Goal: Contribute content

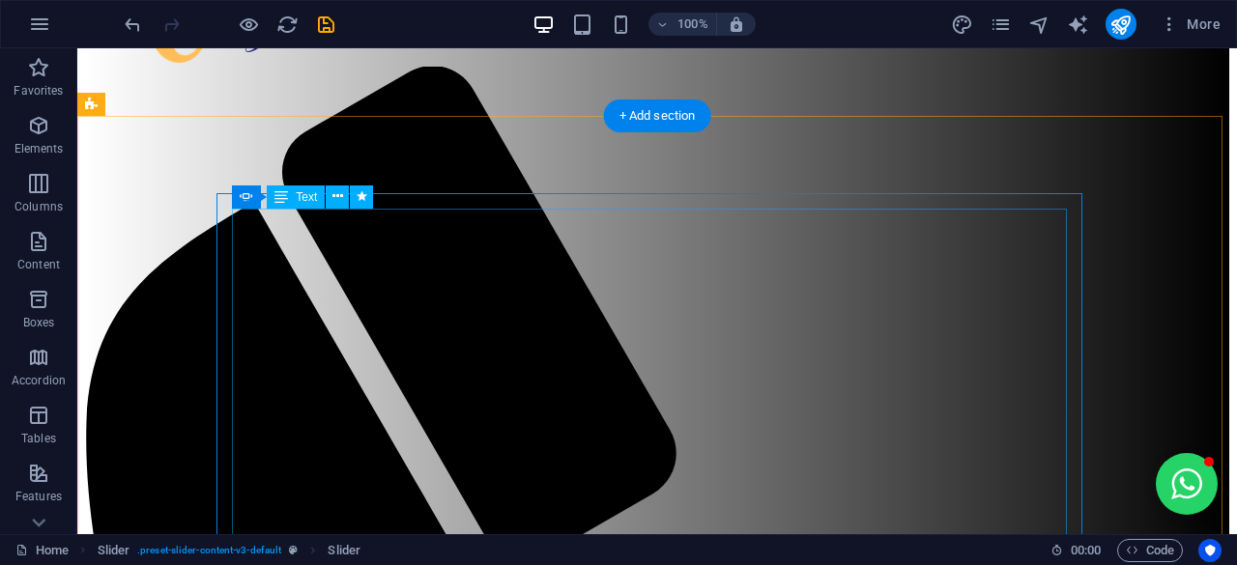
scroll to position [127, 0]
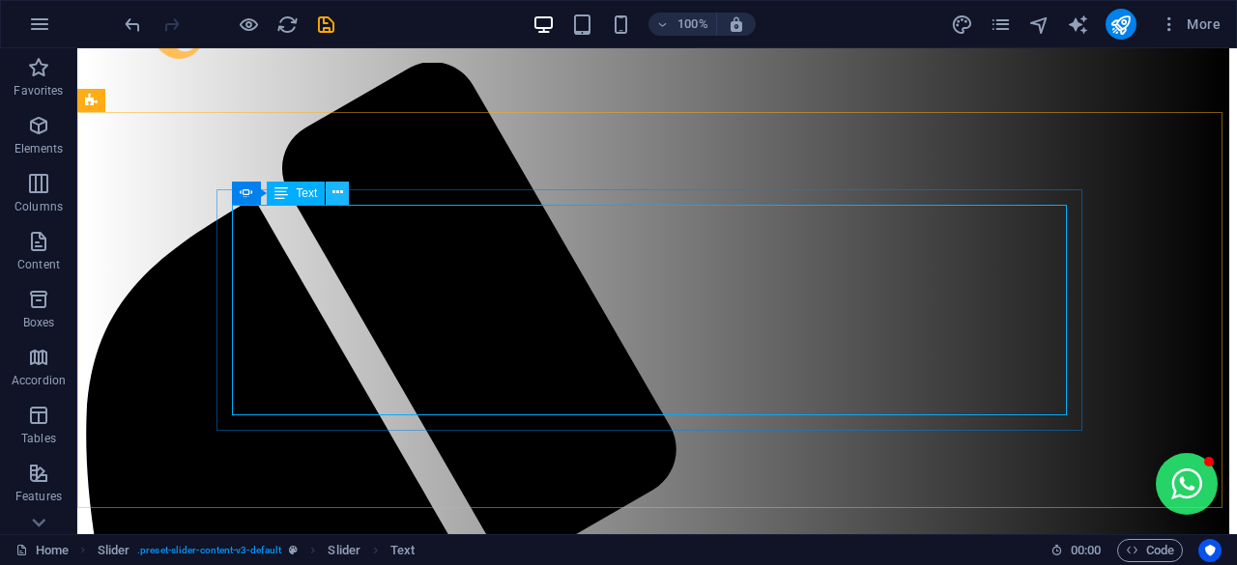
click at [339, 192] on icon at bounding box center [338, 193] width 11 height 20
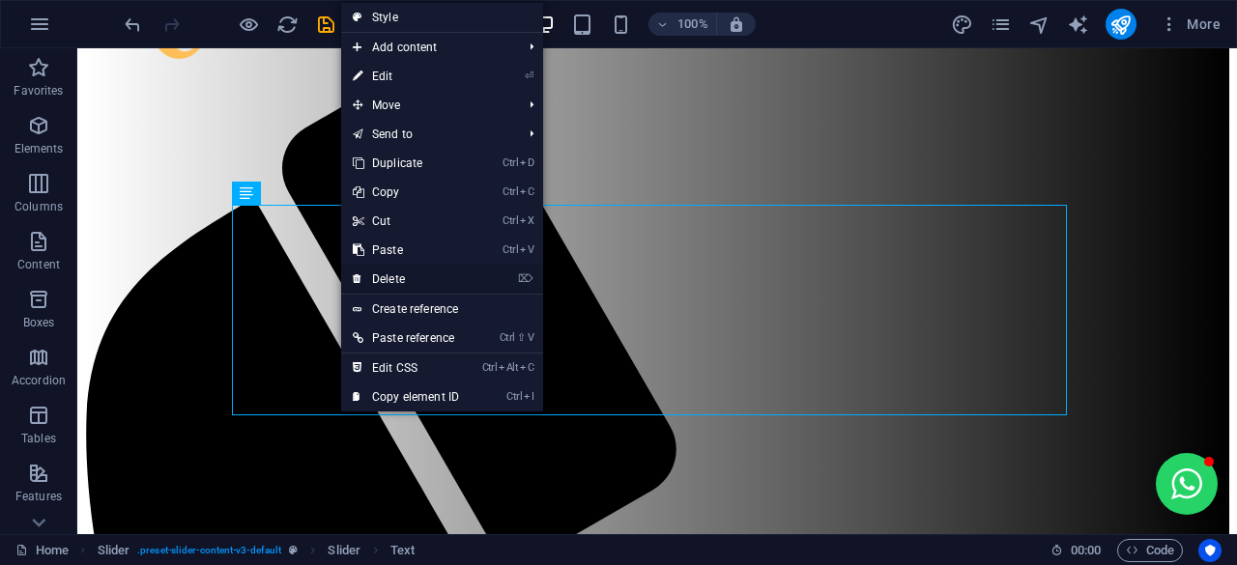
click at [400, 270] on link "⌦ Delete" at bounding box center [406, 279] width 130 height 29
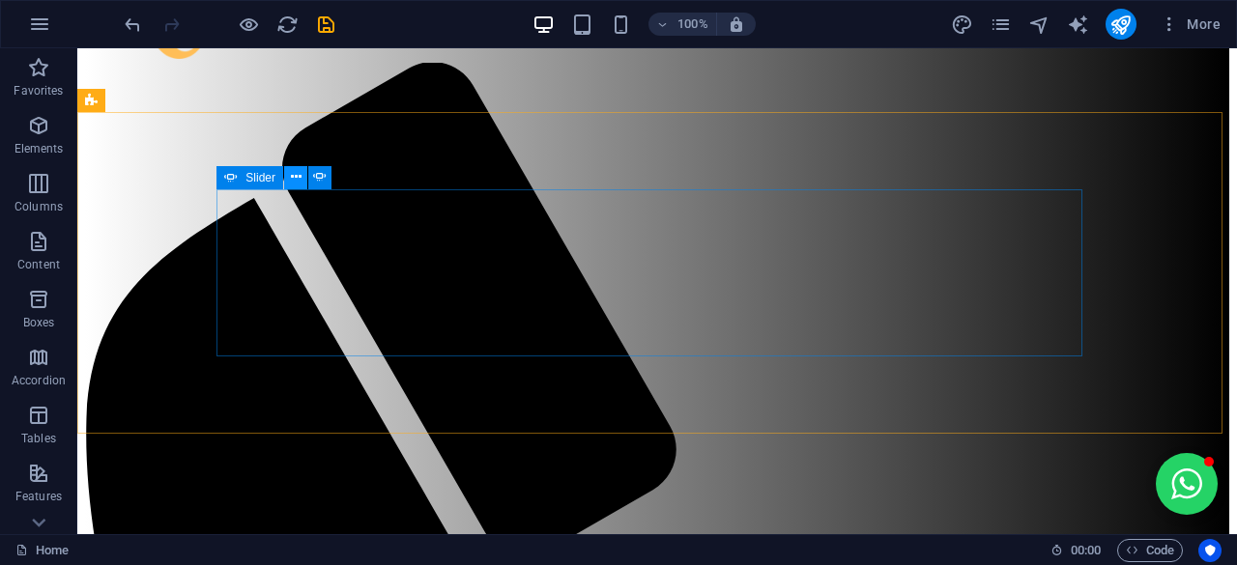
click at [298, 180] on icon at bounding box center [296, 177] width 11 height 20
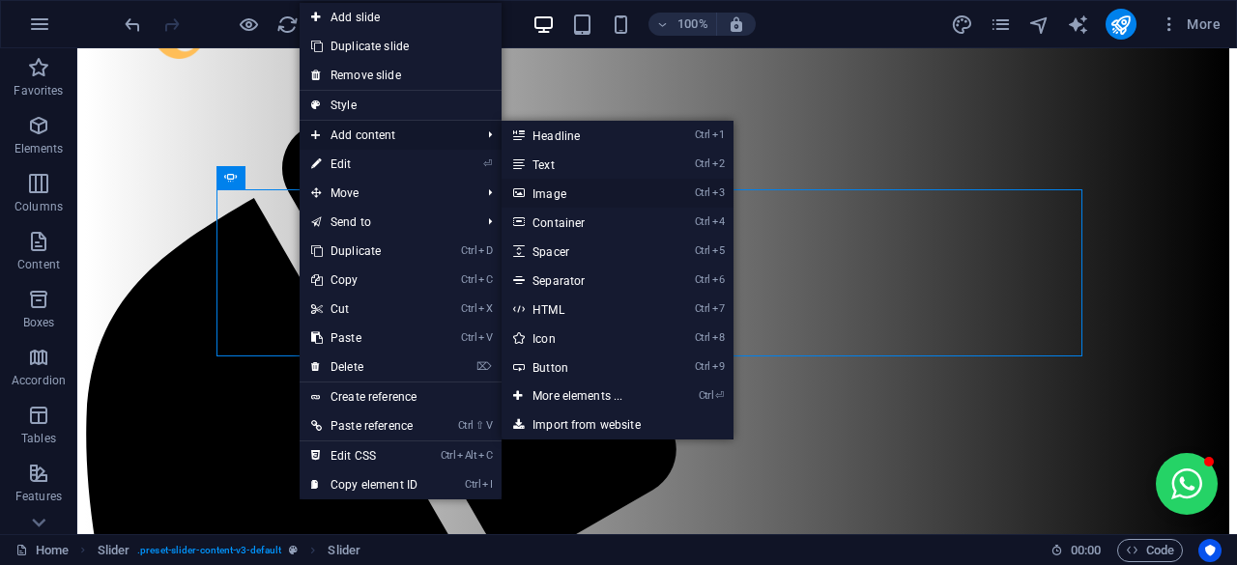
click at [563, 188] on link "Ctrl 3 Image" at bounding box center [581, 193] width 159 height 29
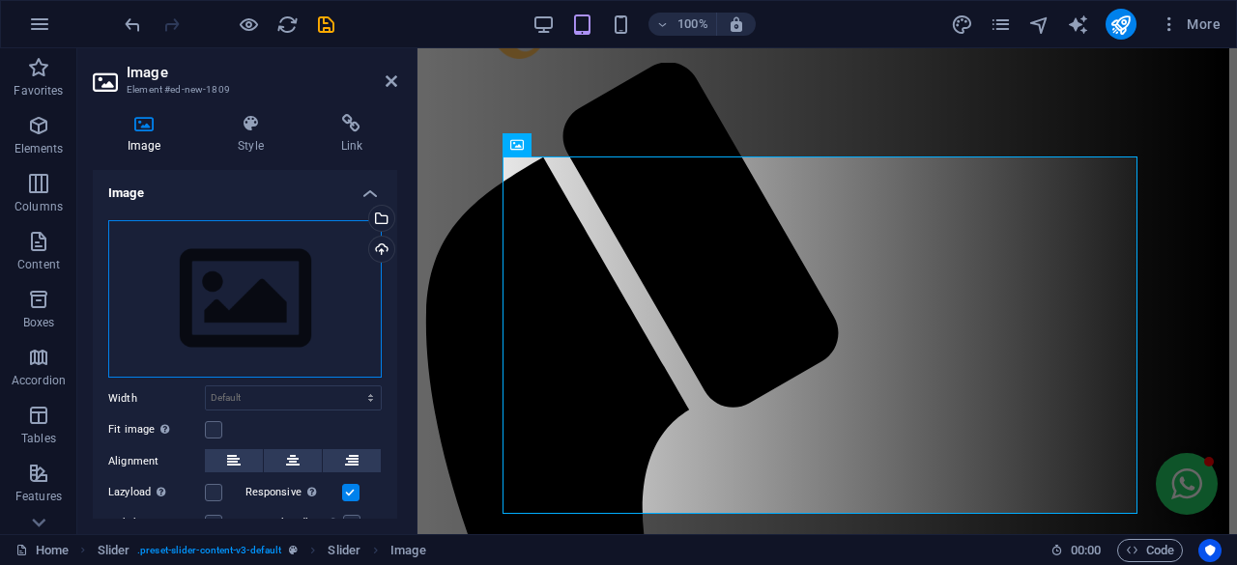
click at [330, 297] on div "Drag files here, click to choose files or select files from Files or our free s…" at bounding box center [245, 299] width 274 height 159
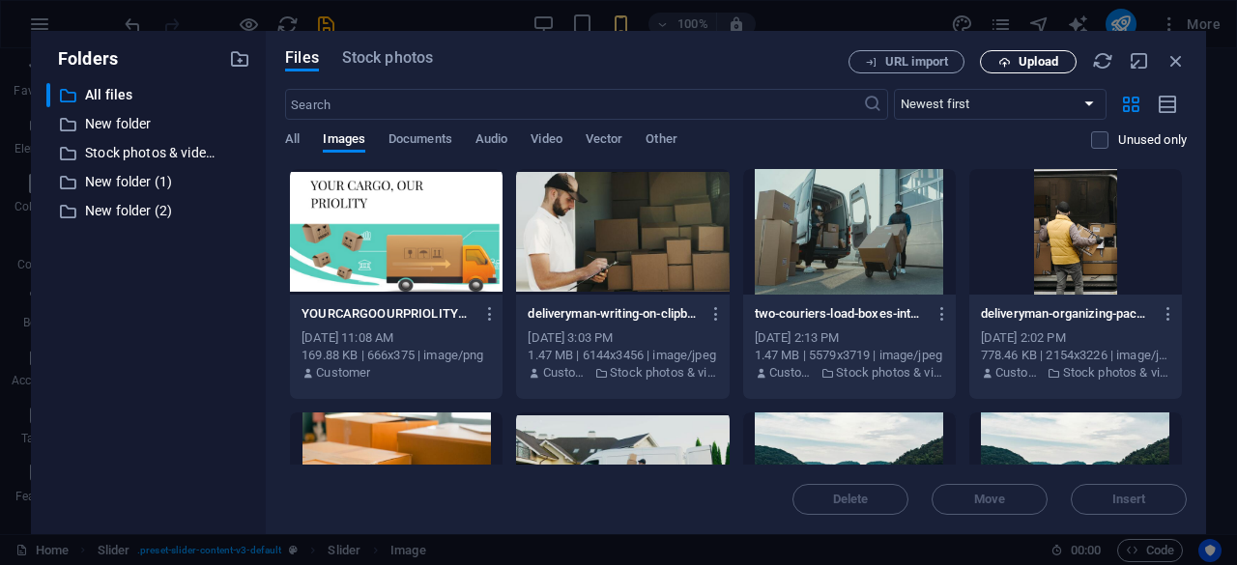
click at [1008, 59] on icon "button" at bounding box center [1005, 62] width 13 height 13
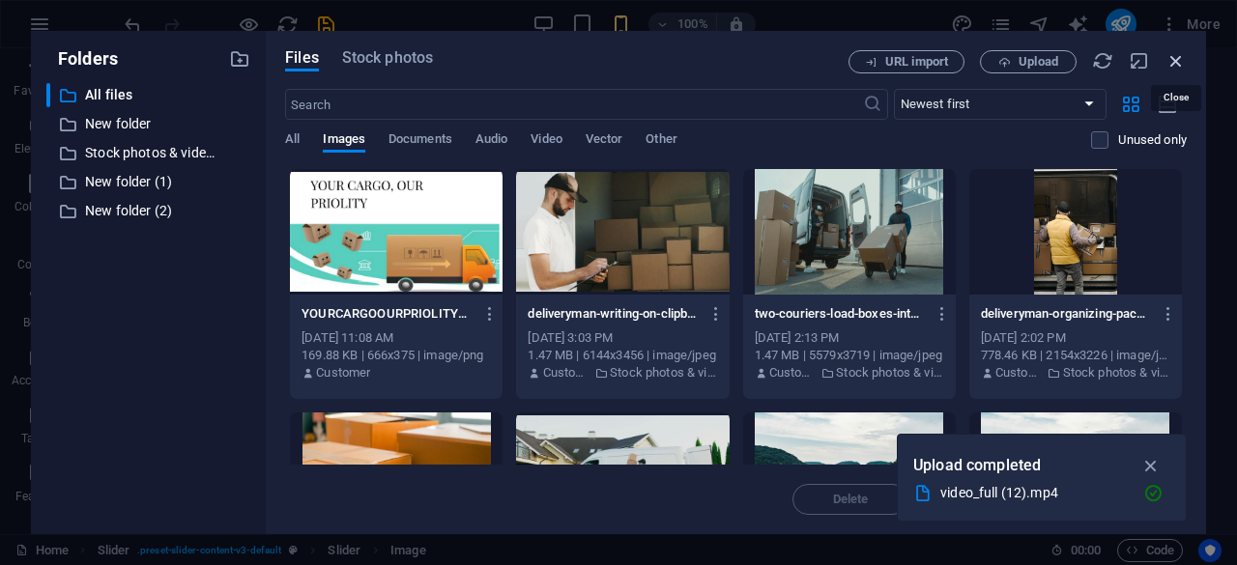
click at [1175, 60] on icon "button" at bounding box center [1176, 60] width 21 height 21
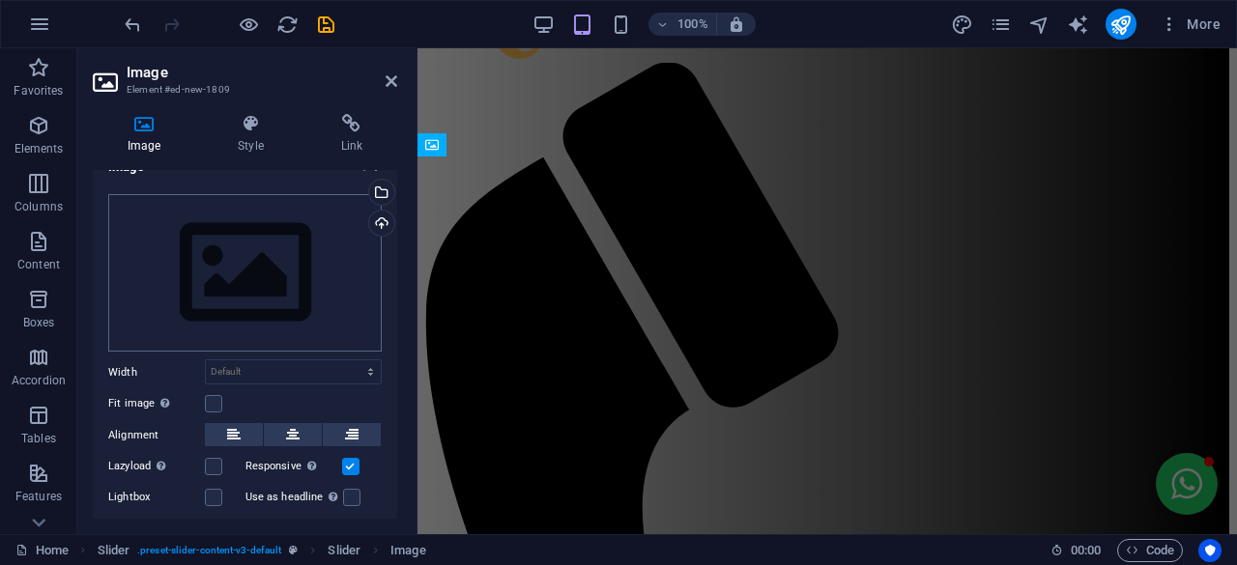
scroll to position [24, 0]
click at [274, 256] on div "Drag files here, click to choose files or select files from Files or our free s…" at bounding box center [245, 275] width 274 height 159
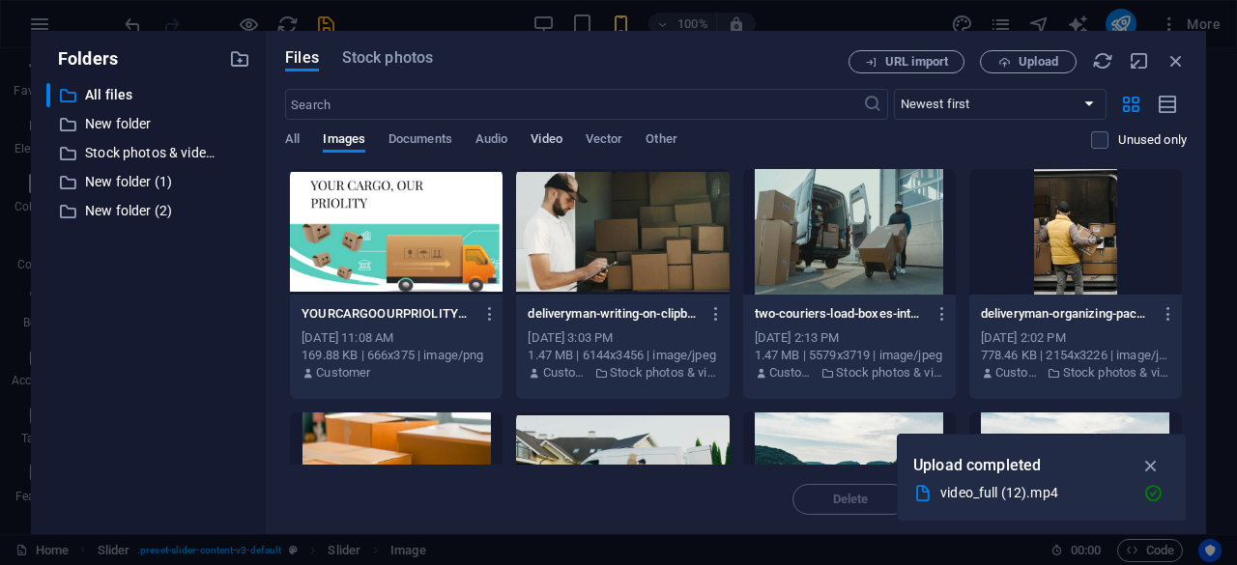
click at [551, 140] on span "Video" at bounding box center [546, 141] width 31 height 27
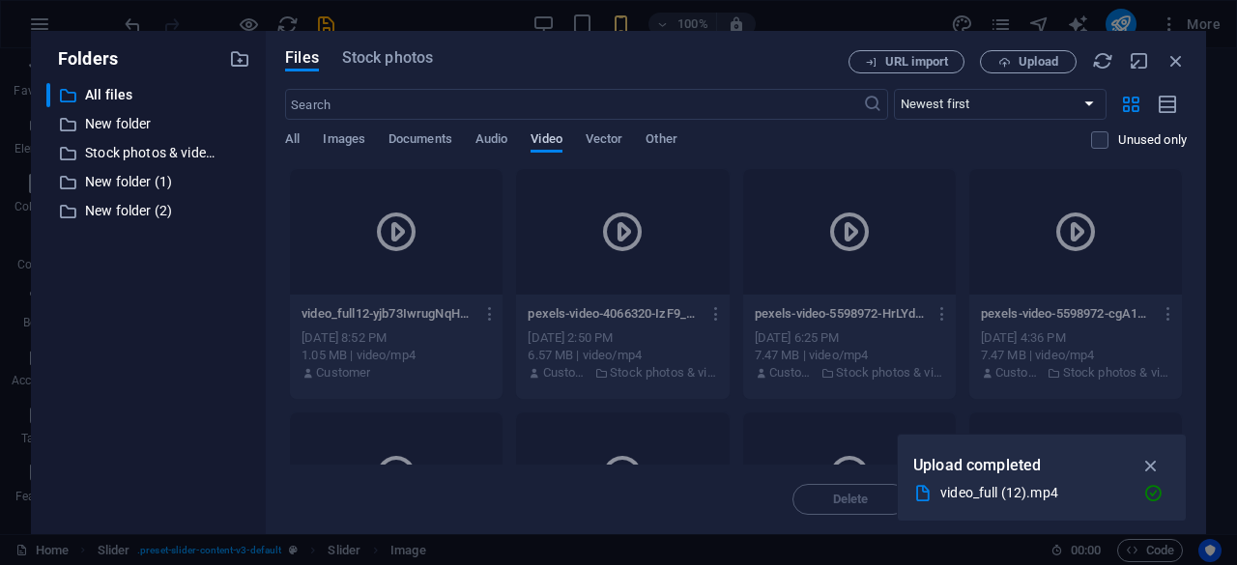
click at [560, 142] on span "Video" at bounding box center [546, 141] width 31 height 27
click at [1049, 53] on button "Upload" at bounding box center [1028, 61] width 97 height 23
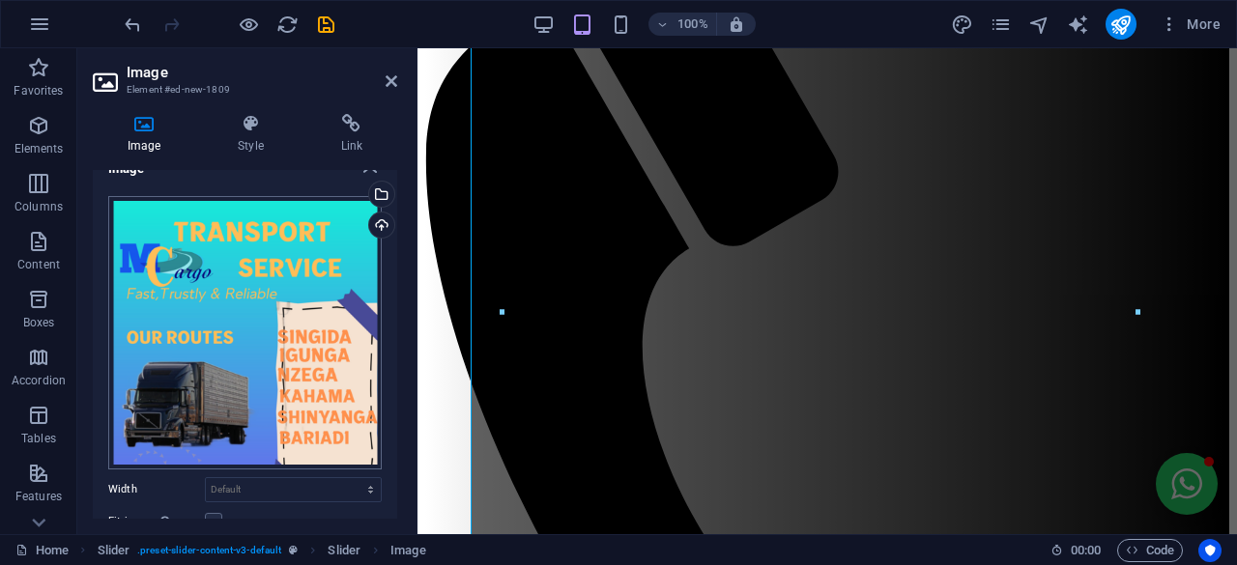
scroll to position [290, 0]
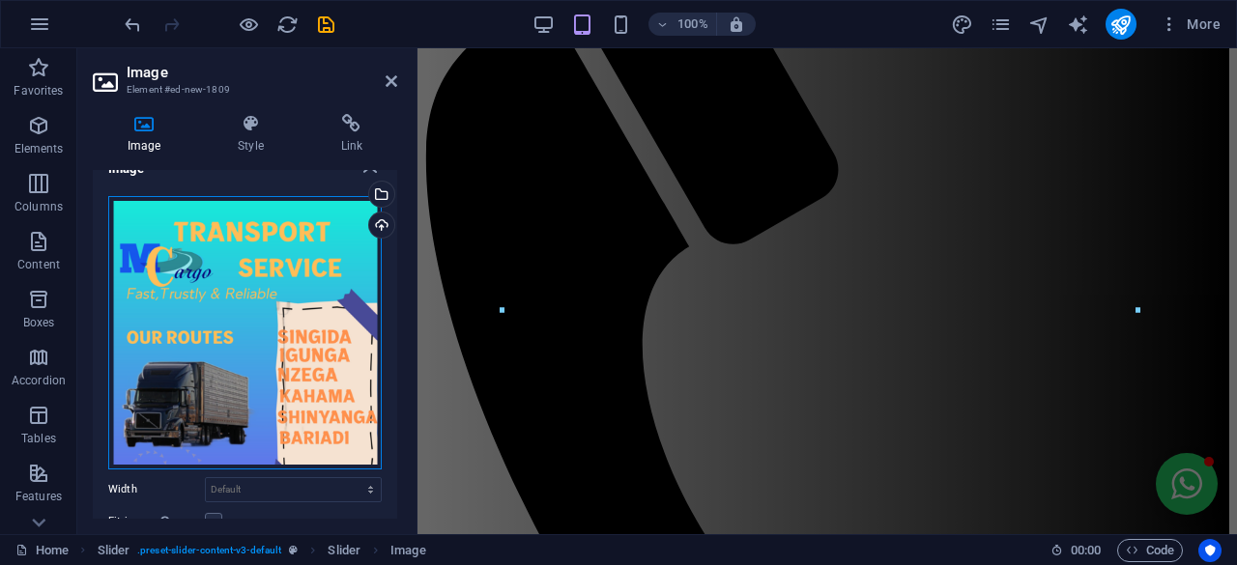
click at [312, 246] on div "Drag files here, click to choose files or select files from Files or our free s…" at bounding box center [245, 333] width 274 height 274
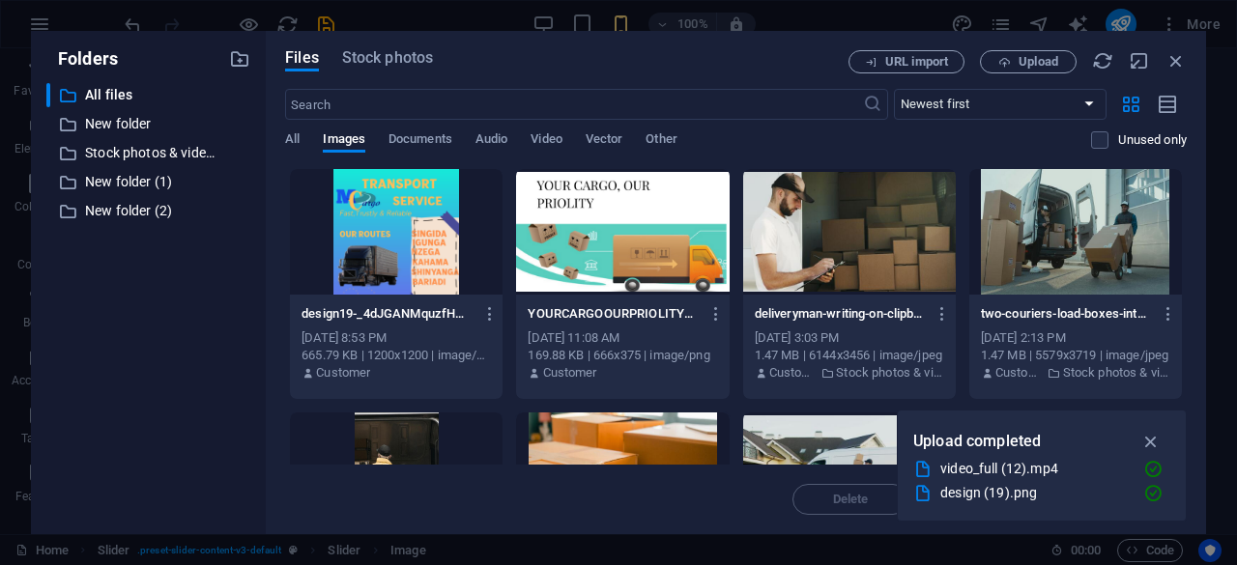
click at [1187, 56] on div "Files Stock photos URL import Upload ​ Newest first Oldest first Name (A-Z) Nam…" at bounding box center [736, 283] width 941 height 504
click at [1181, 59] on icon "button" at bounding box center [1176, 60] width 21 height 21
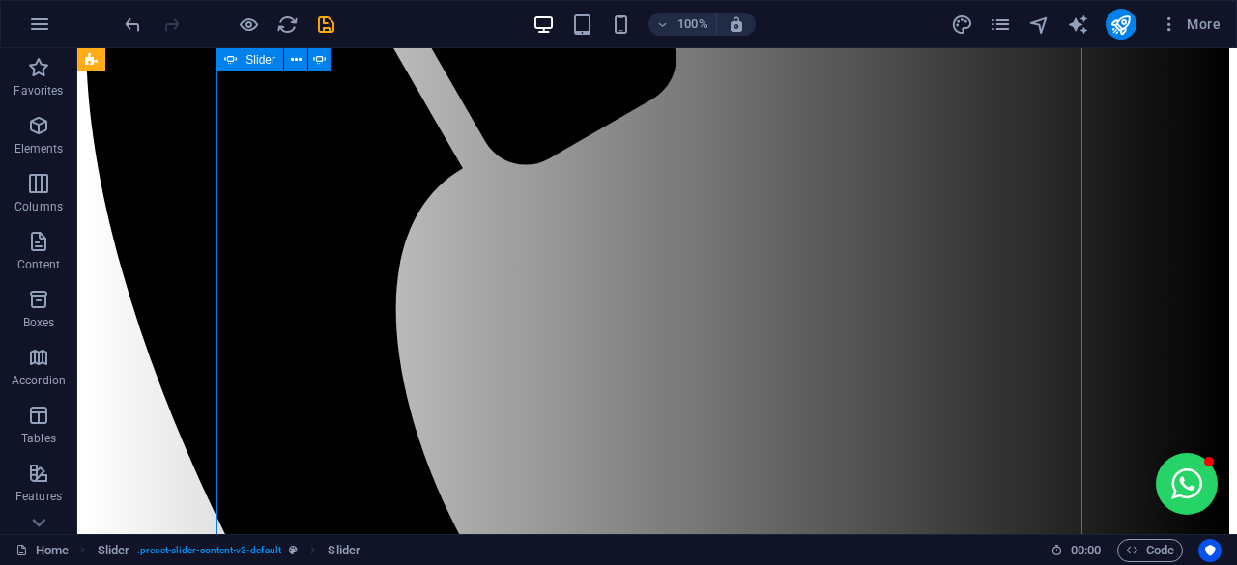
scroll to position [524, 0]
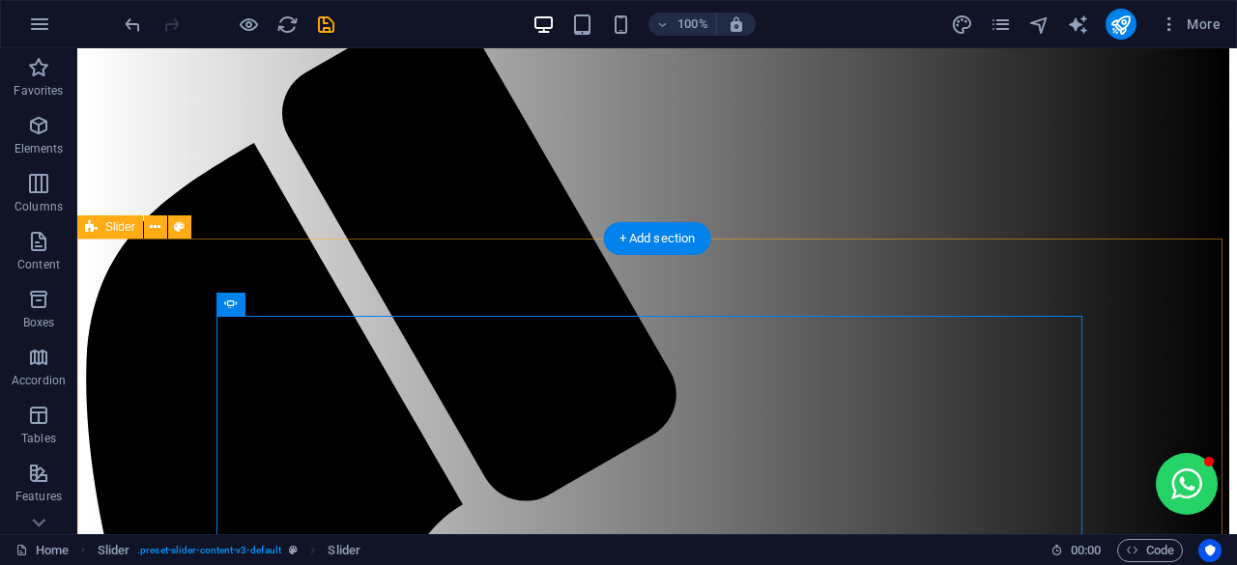
scroll to position [0, 0]
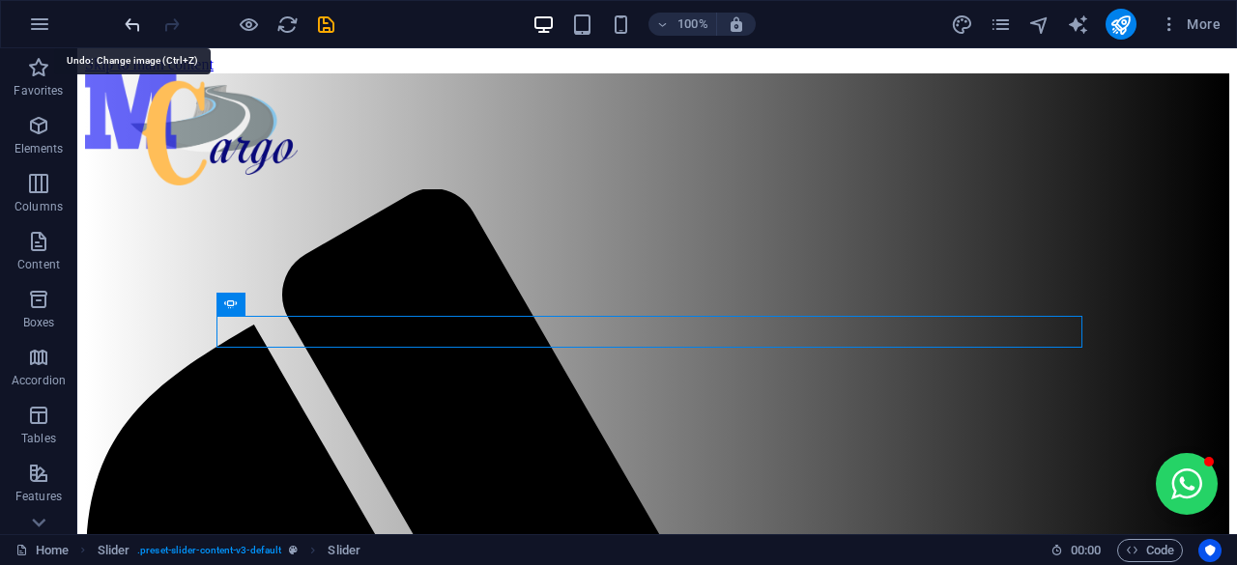
click at [132, 25] on icon "undo" at bounding box center [133, 25] width 22 height 22
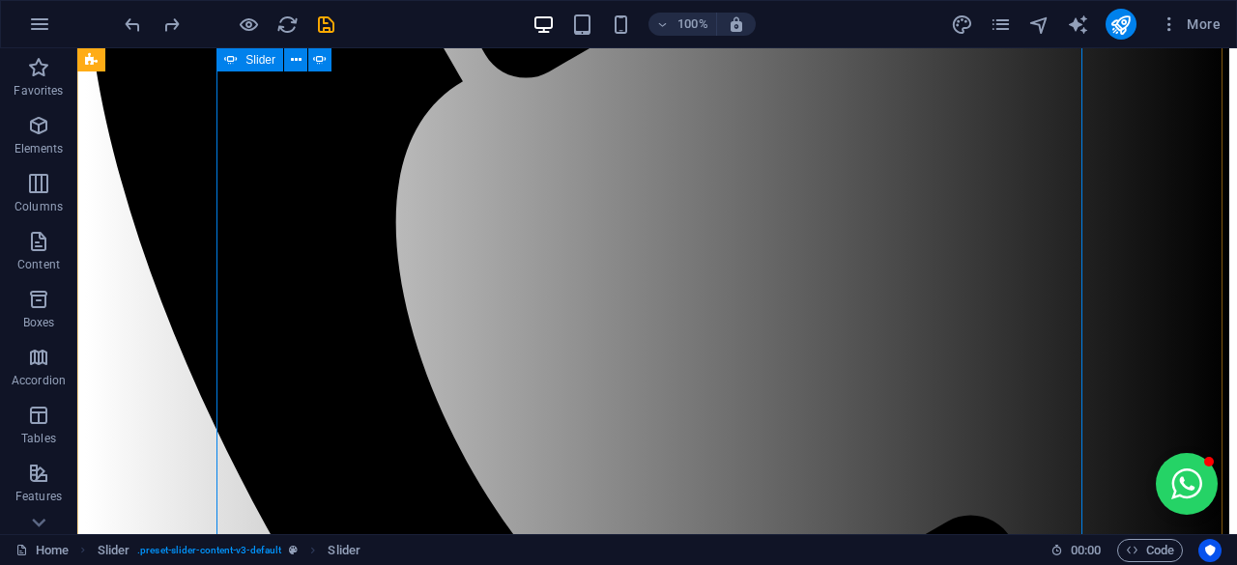
scroll to position [611, 0]
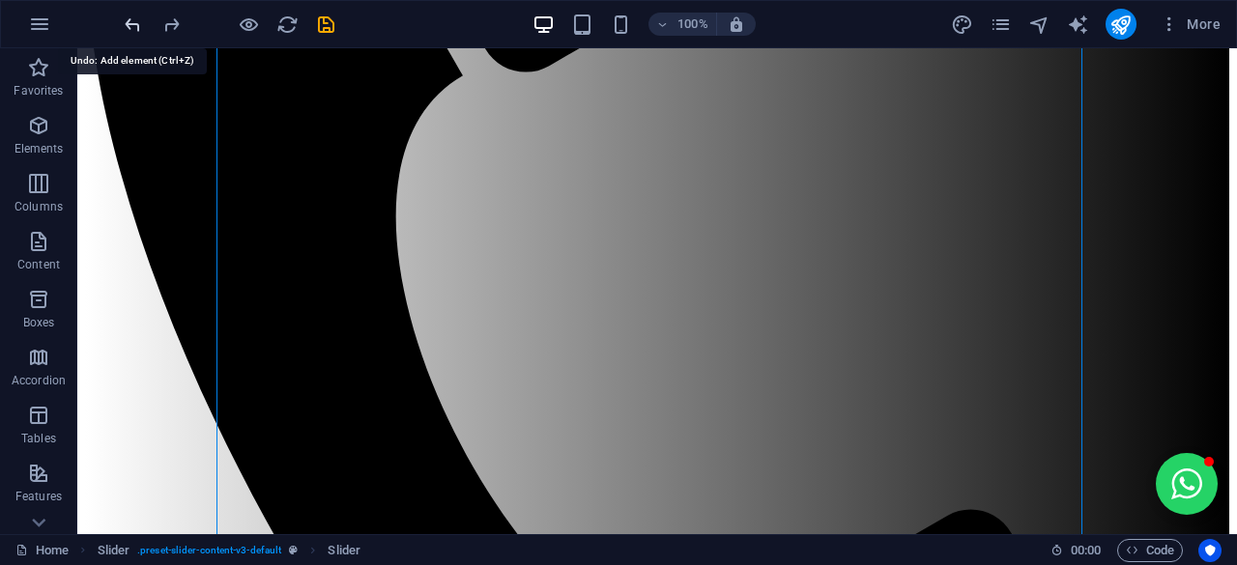
click at [134, 22] on icon "undo" at bounding box center [133, 25] width 22 height 22
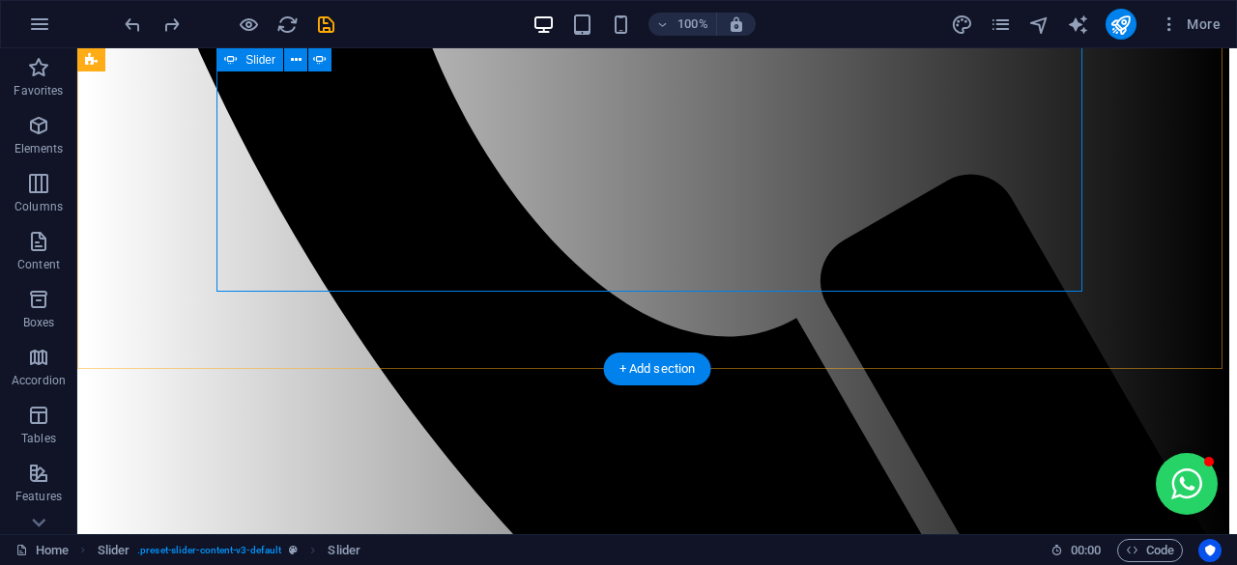
scroll to position [967, 0]
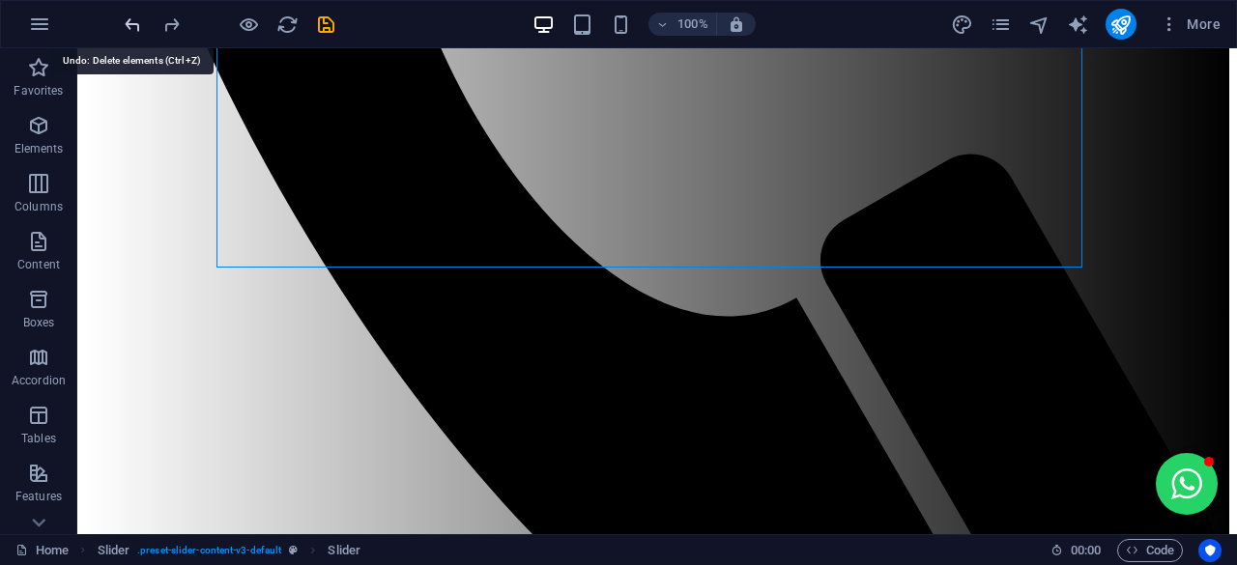
click at [137, 31] on icon "undo" at bounding box center [133, 25] width 22 height 22
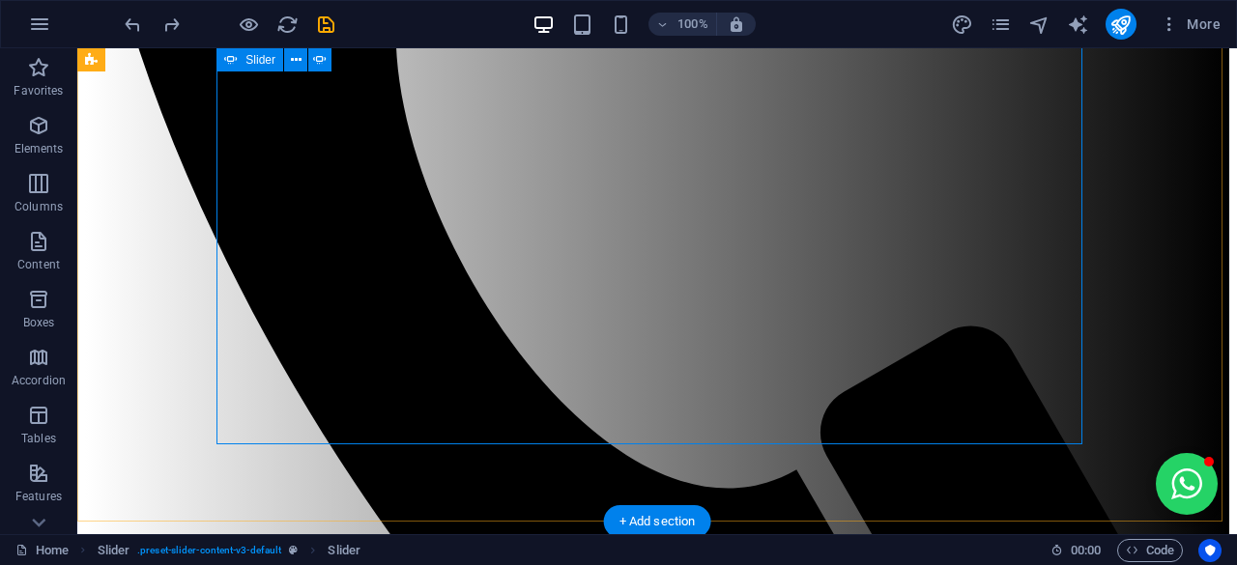
scroll to position [930, 0]
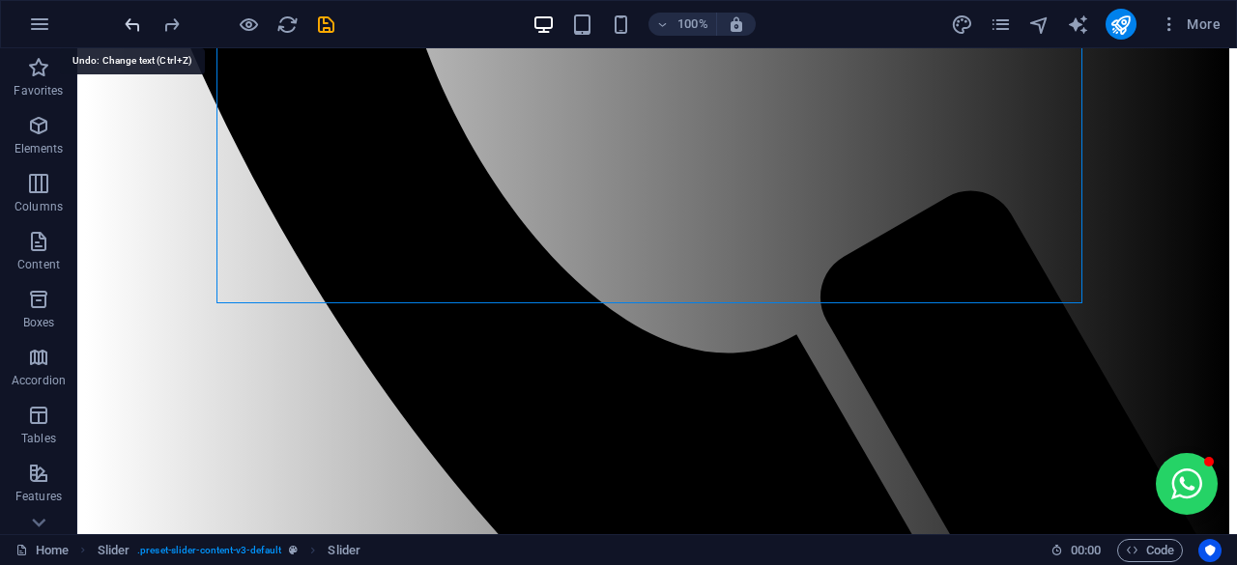
click at [135, 21] on icon "undo" at bounding box center [133, 25] width 22 height 22
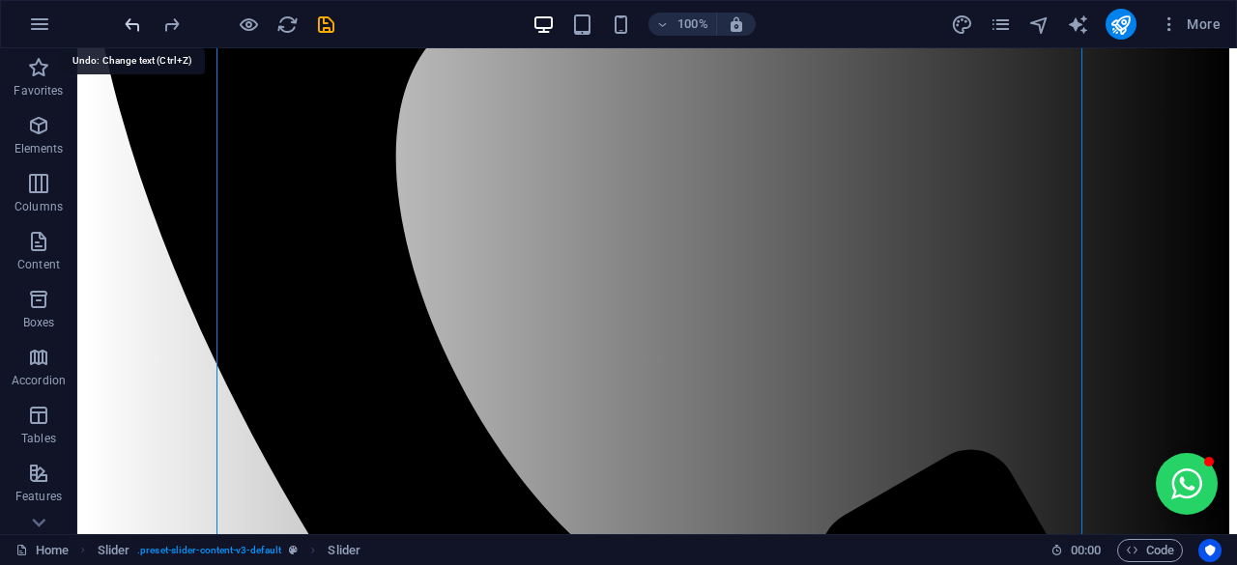
scroll to position [145, 0]
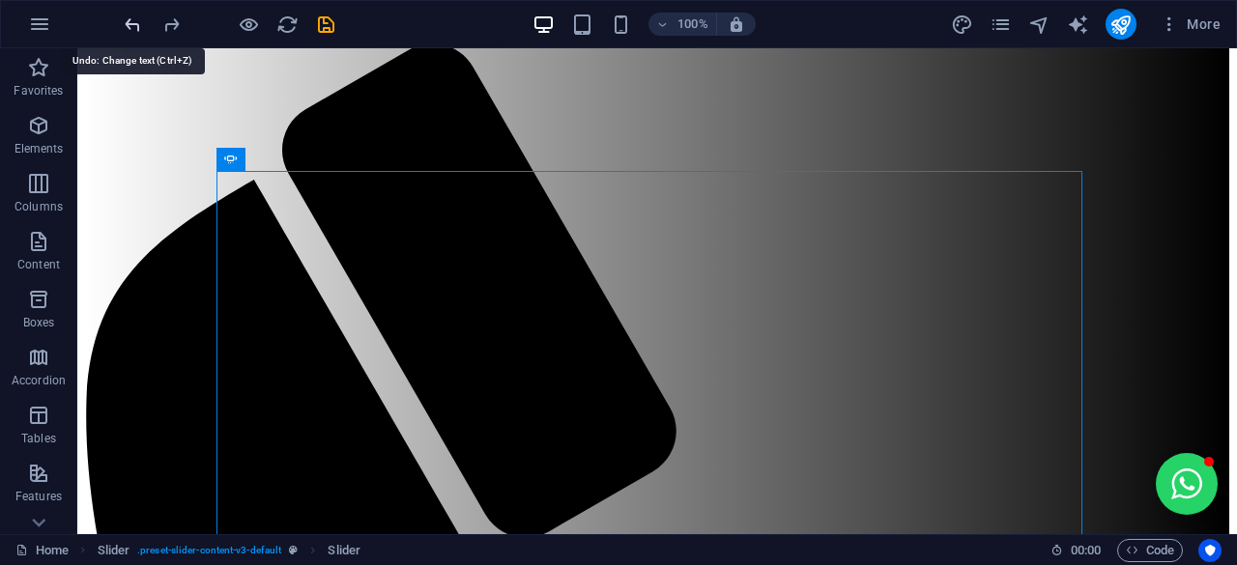
click at [135, 21] on icon "undo" at bounding box center [133, 25] width 22 height 22
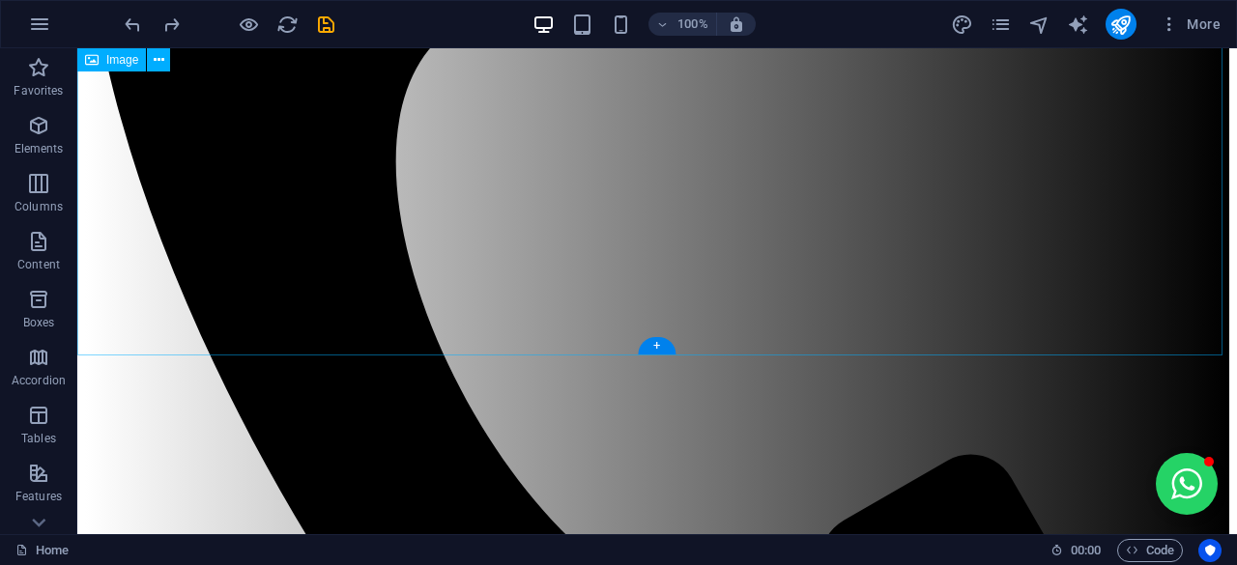
scroll to position [680, 0]
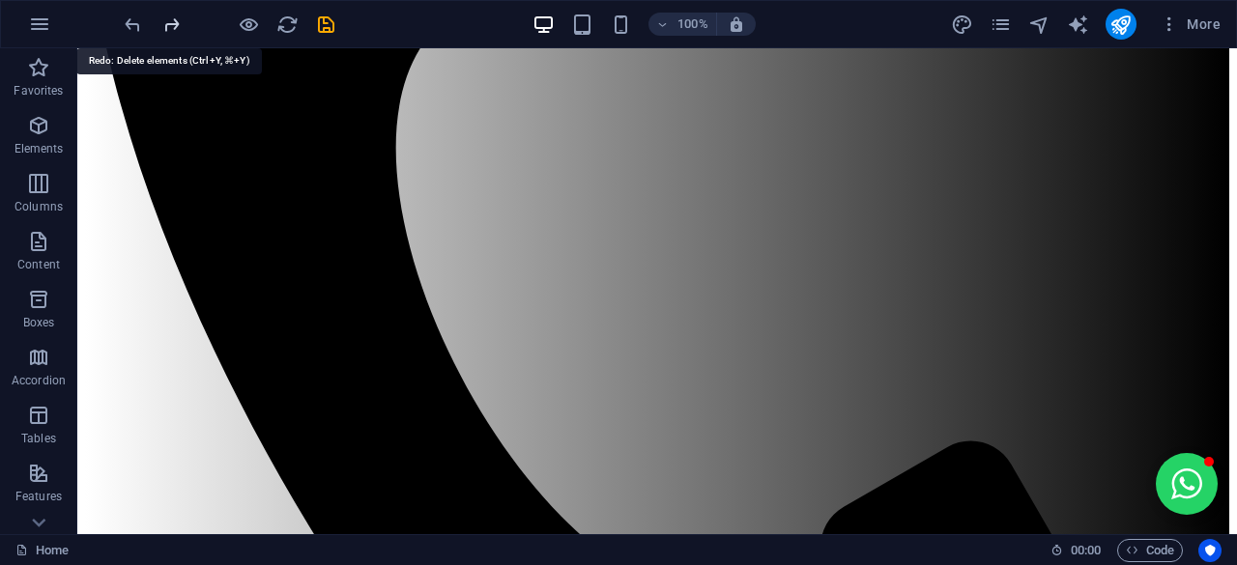
click at [179, 23] on icon "redo" at bounding box center [171, 25] width 22 height 22
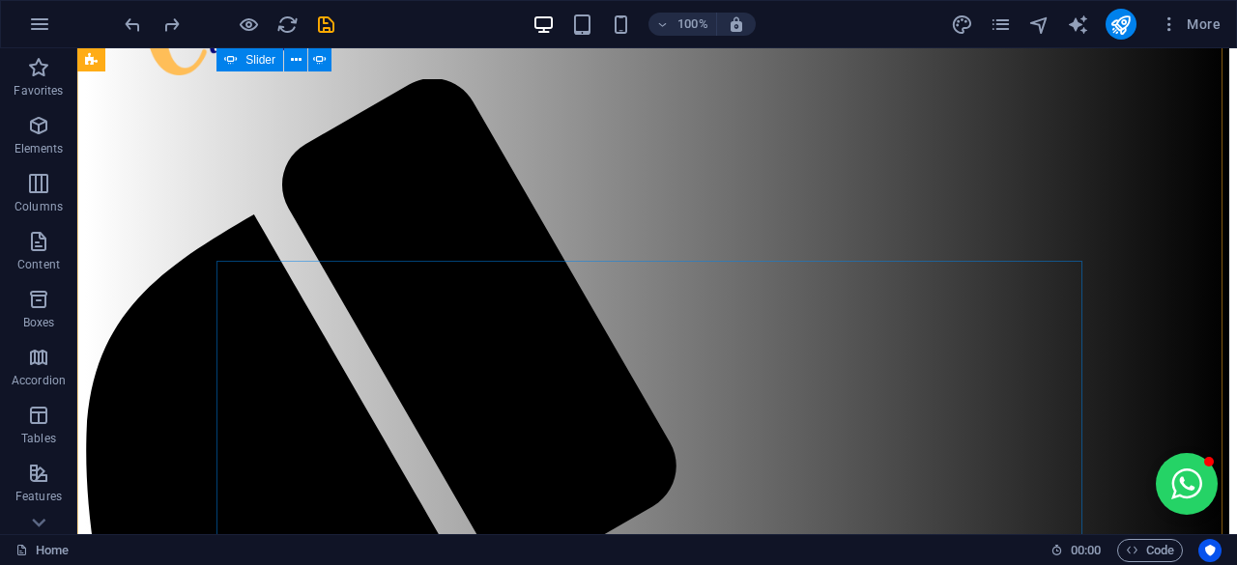
scroll to position [0, 0]
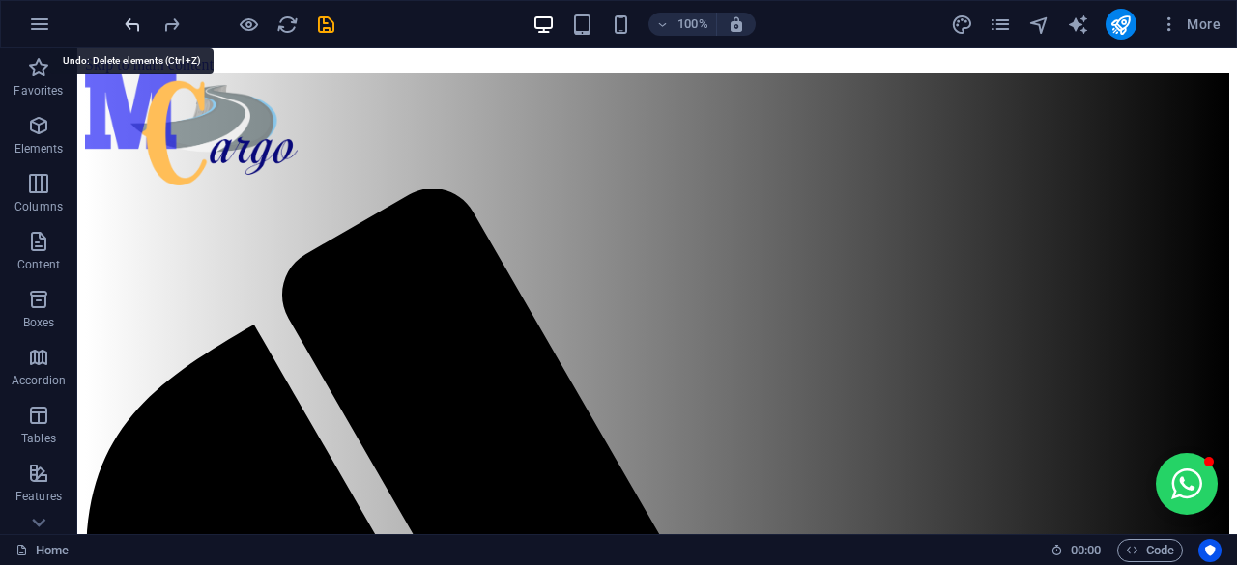
click at [138, 24] on icon "undo" at bounding box center [133, 25] width 22 height 22
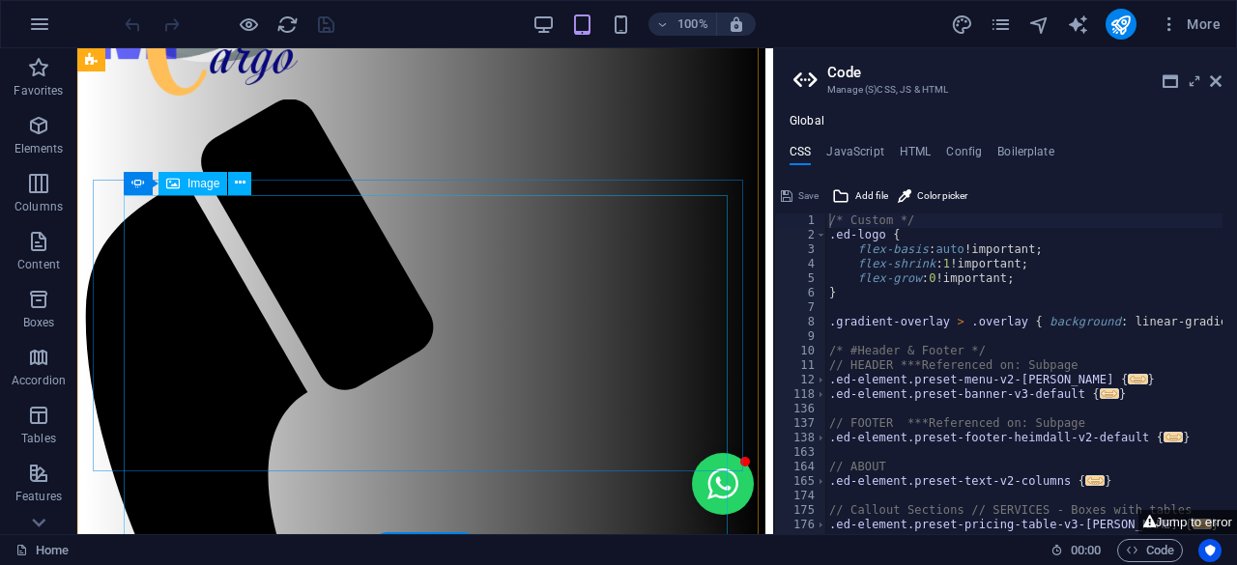
scroll to position [89, 0]
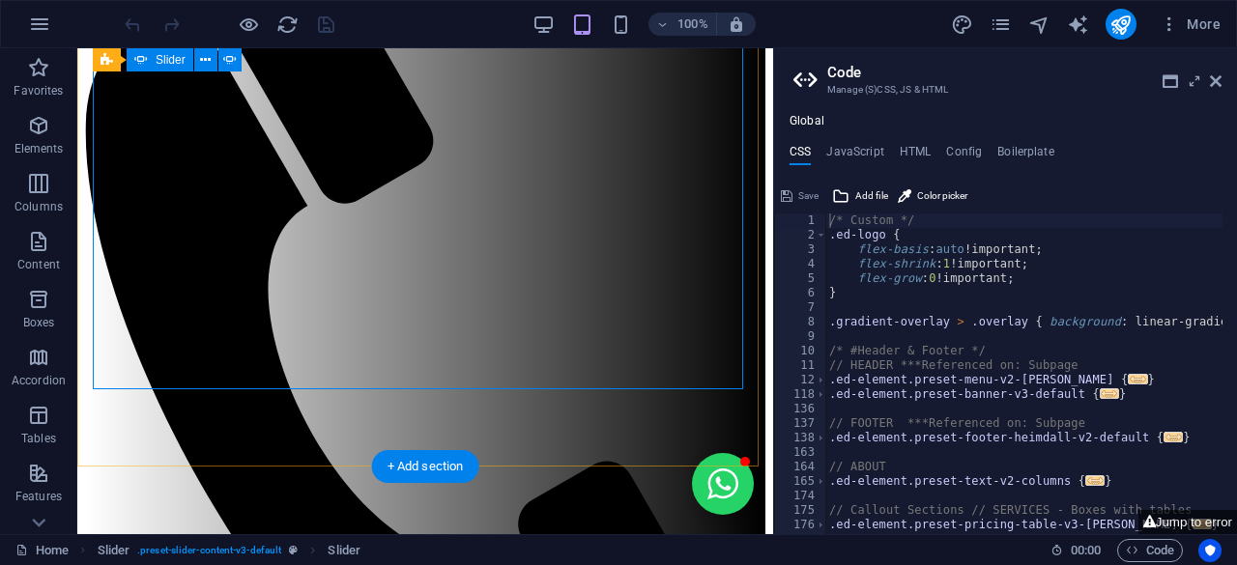
scroll to position [282, 0]
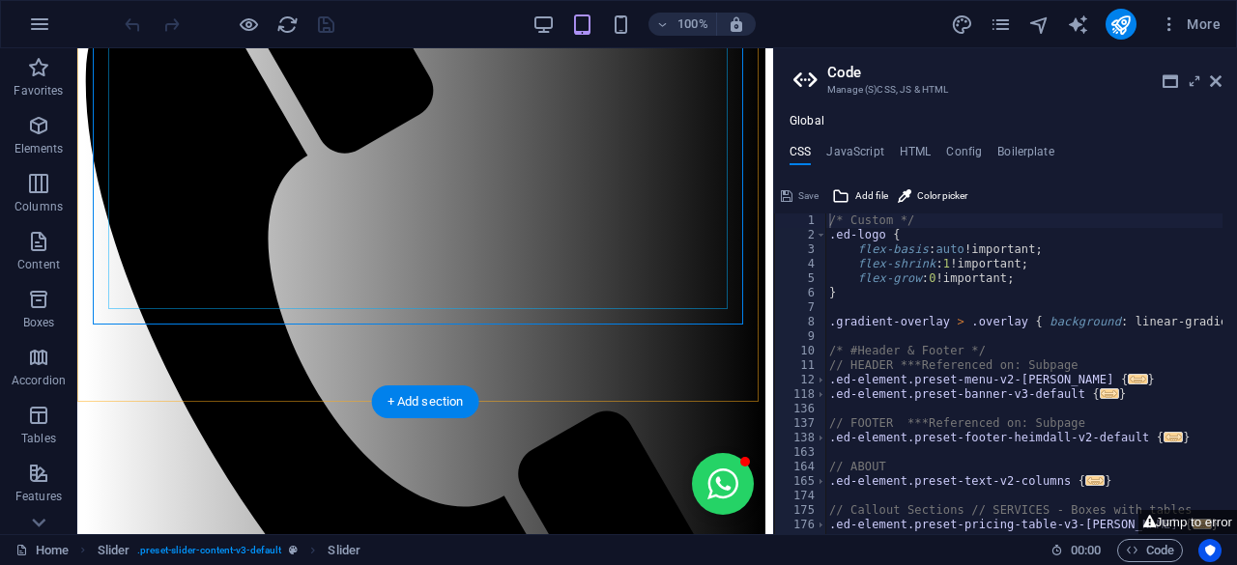
scroll to position [328, 0]
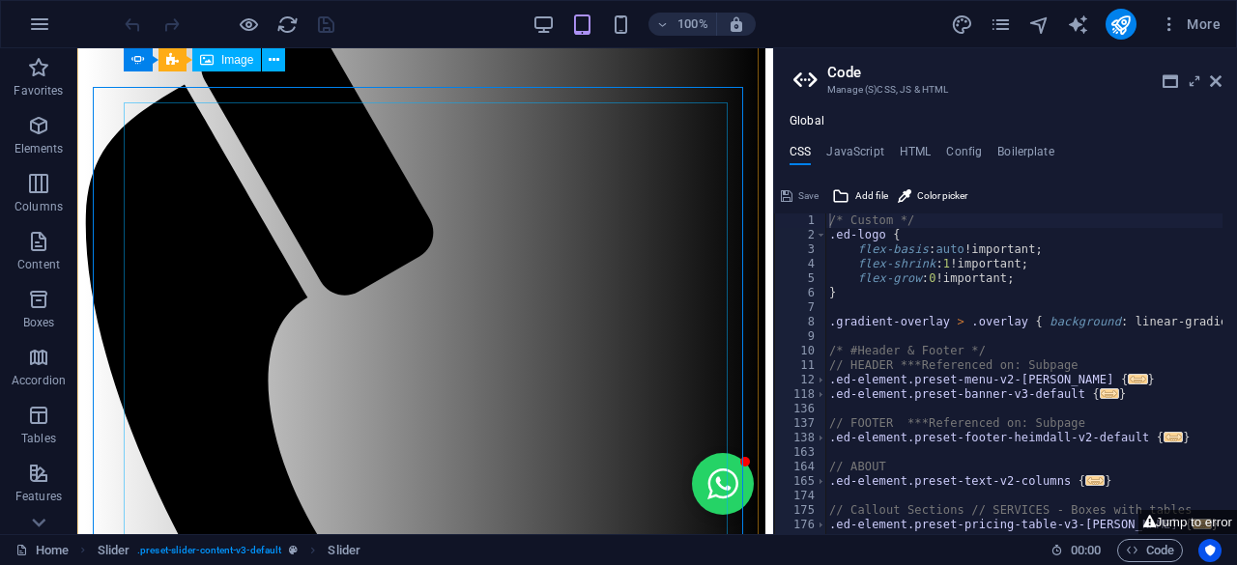
scroll to position [0, 0]
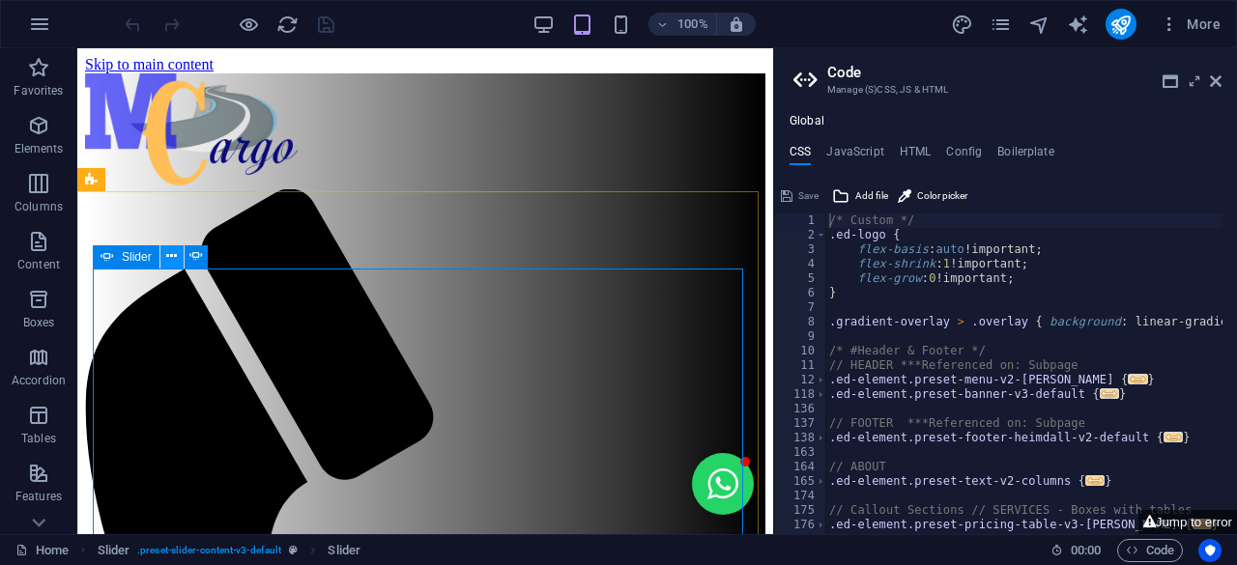
click at [174, 259] on icon at bounding box center [171, 256] width 11 height 20
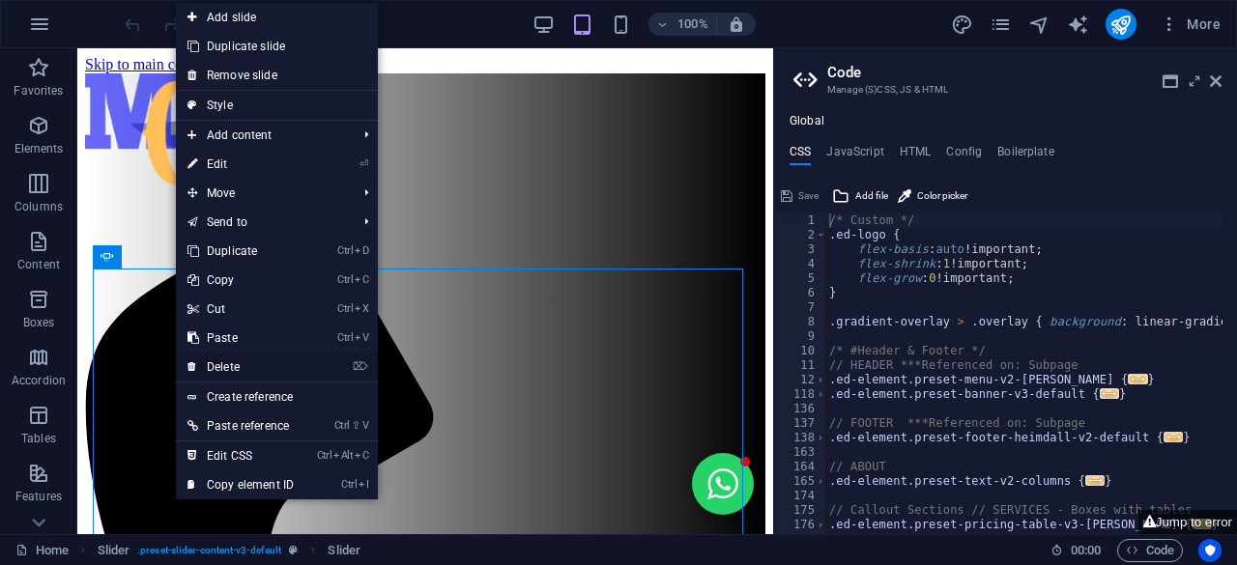
click at [236, 366] on link "⌦ Delete" at bounding box center [241, 367] width 130 height 29
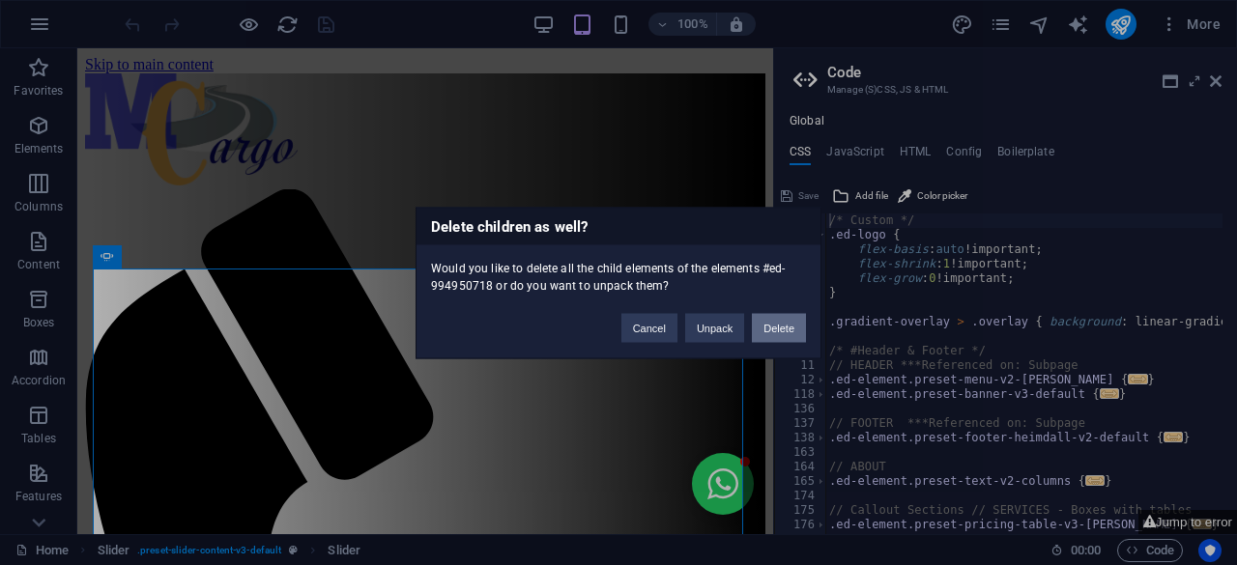
click at [782, 329] on button "Delete" at bounding box center [779, 327] width 54 height 29
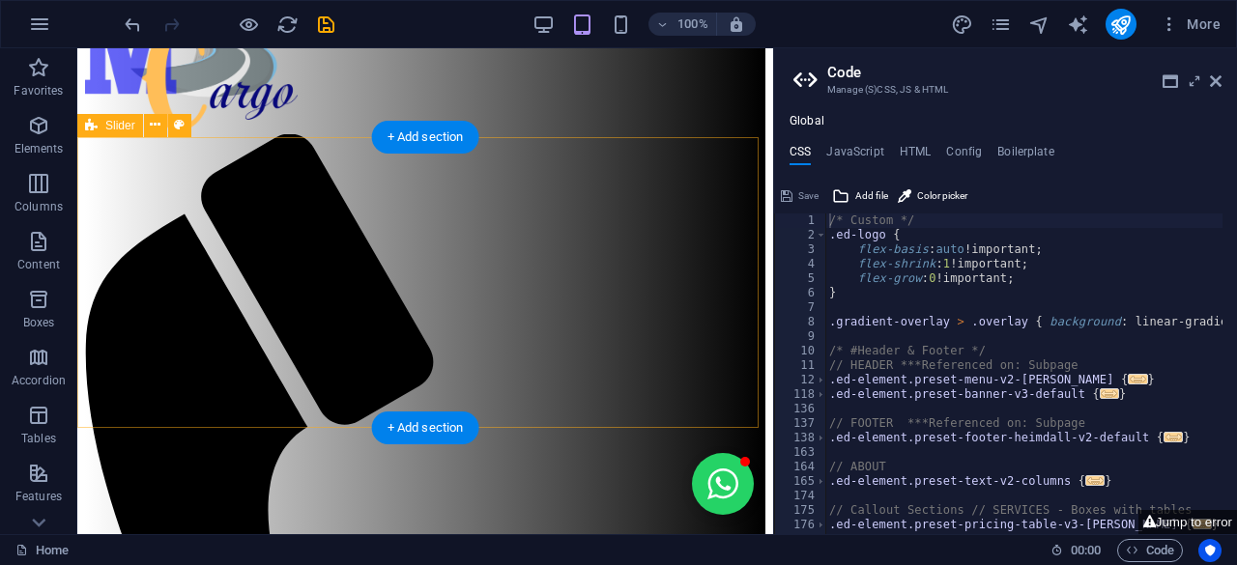
scroll to position [57, 0]
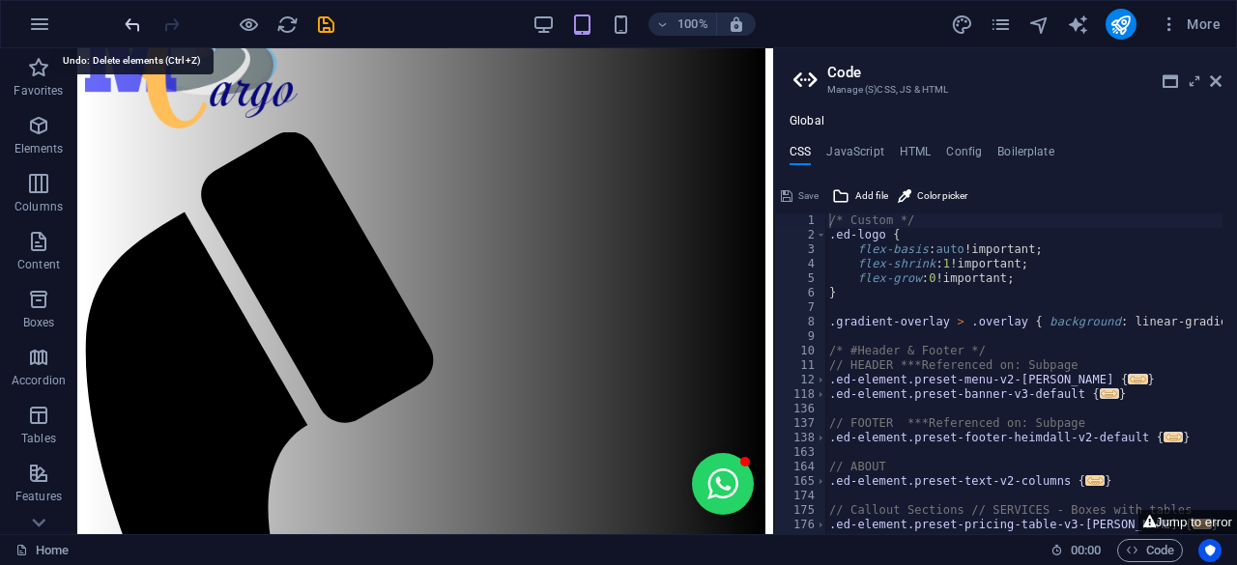
click at [139, 26] on icon "undo" at bounding box center [133, 25] width 22 height 22
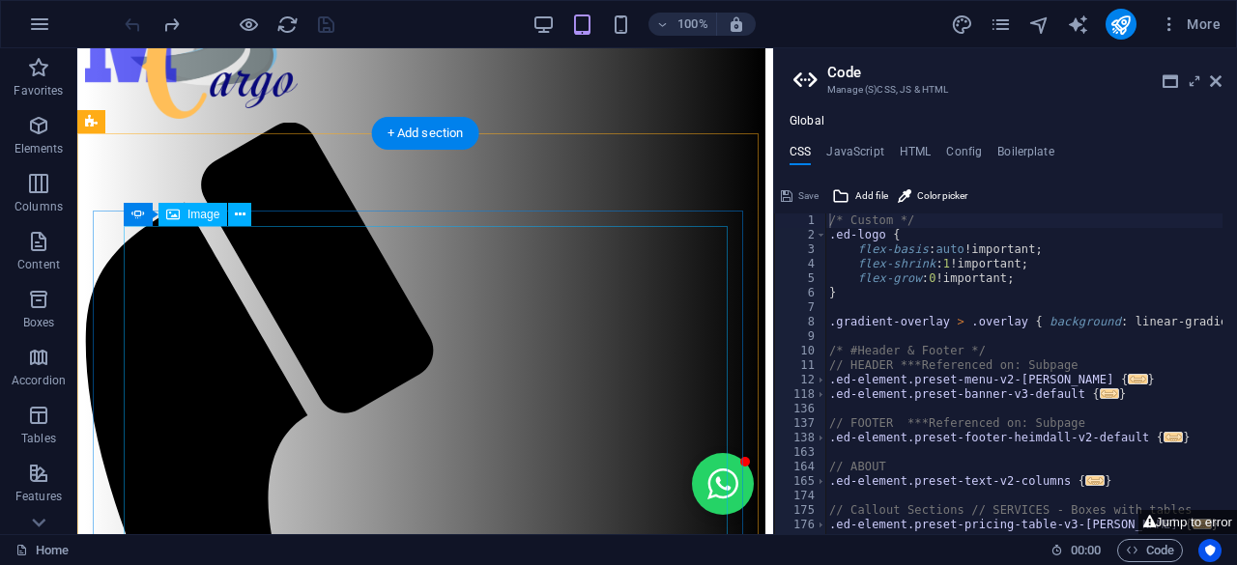
scroll to position [78, 0]
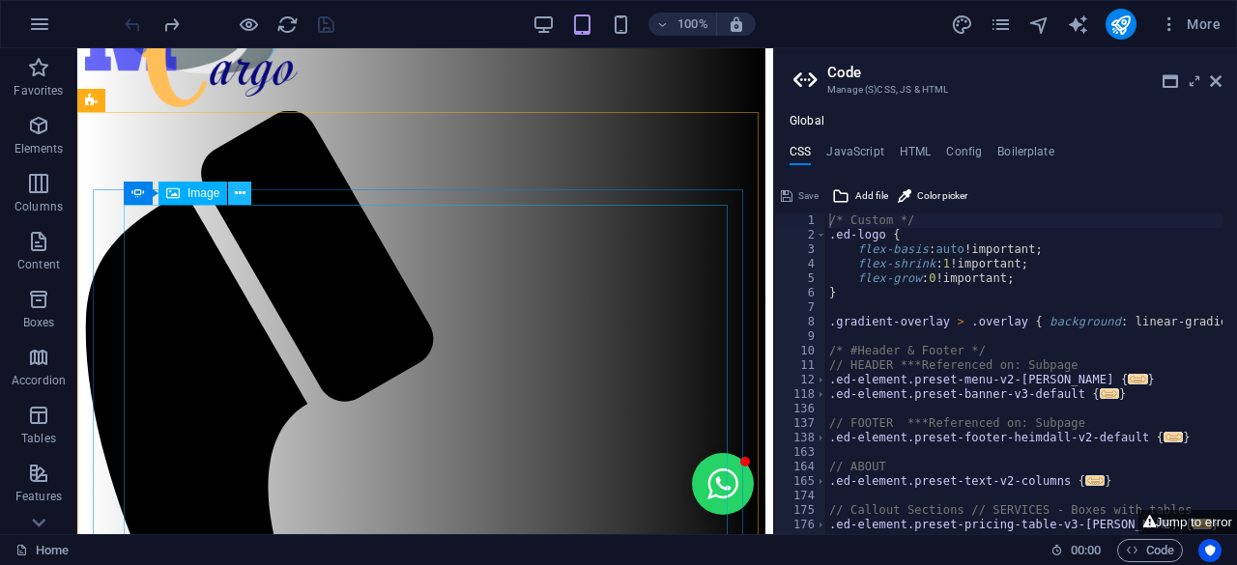
click at [237, 194] on icon at bounding box center [240, 194] width 11 height 20
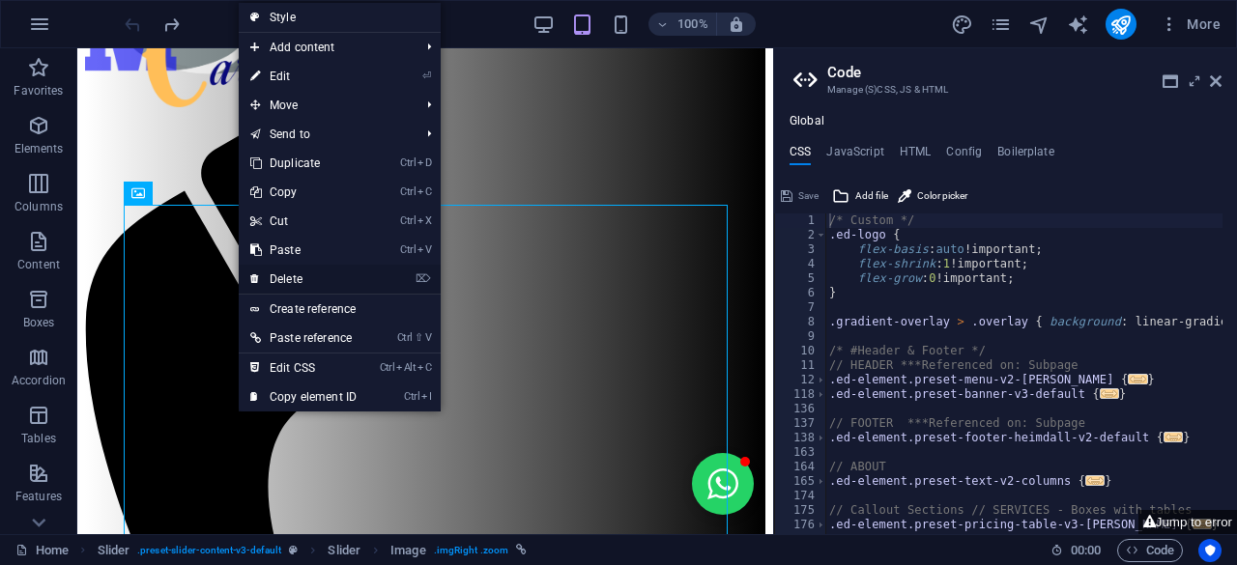
click at [294, 280] on link "⌦ Delete" at bounding box center [304, 279] width 130 height 29
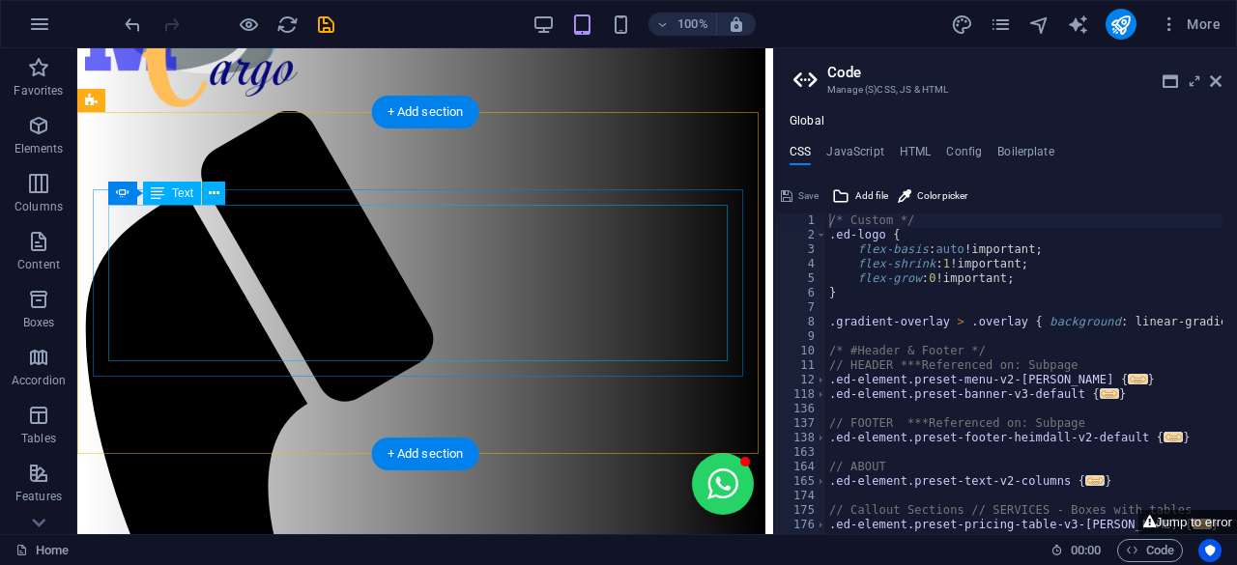
scroll to position [51, 0]
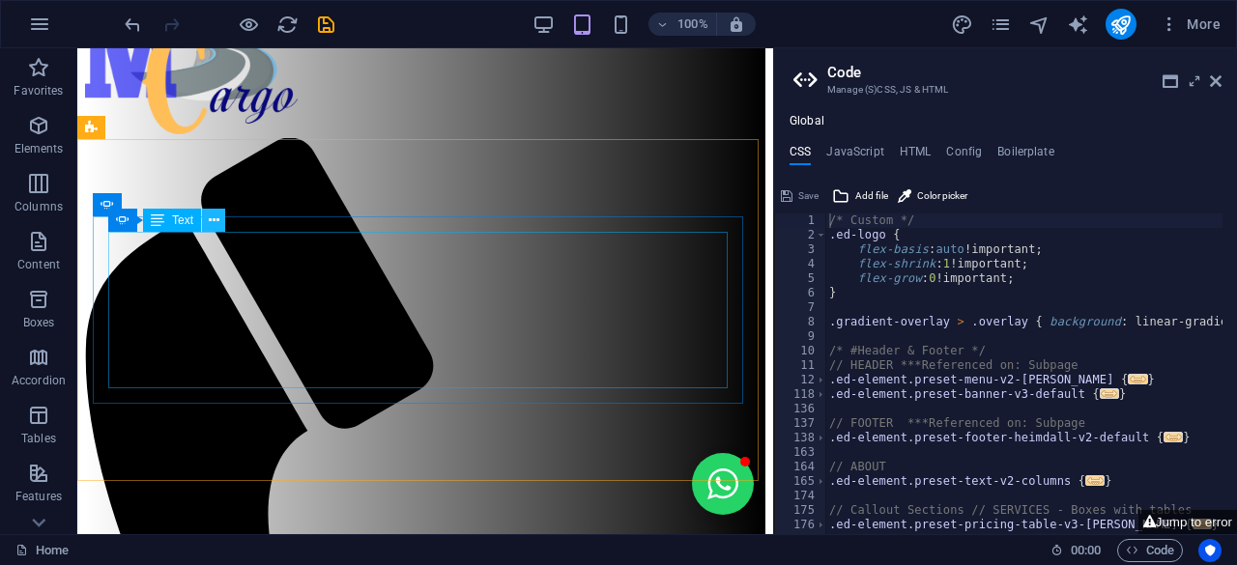
click at [220, 221] on button at bounding box center [213, 220] width 23 height 23
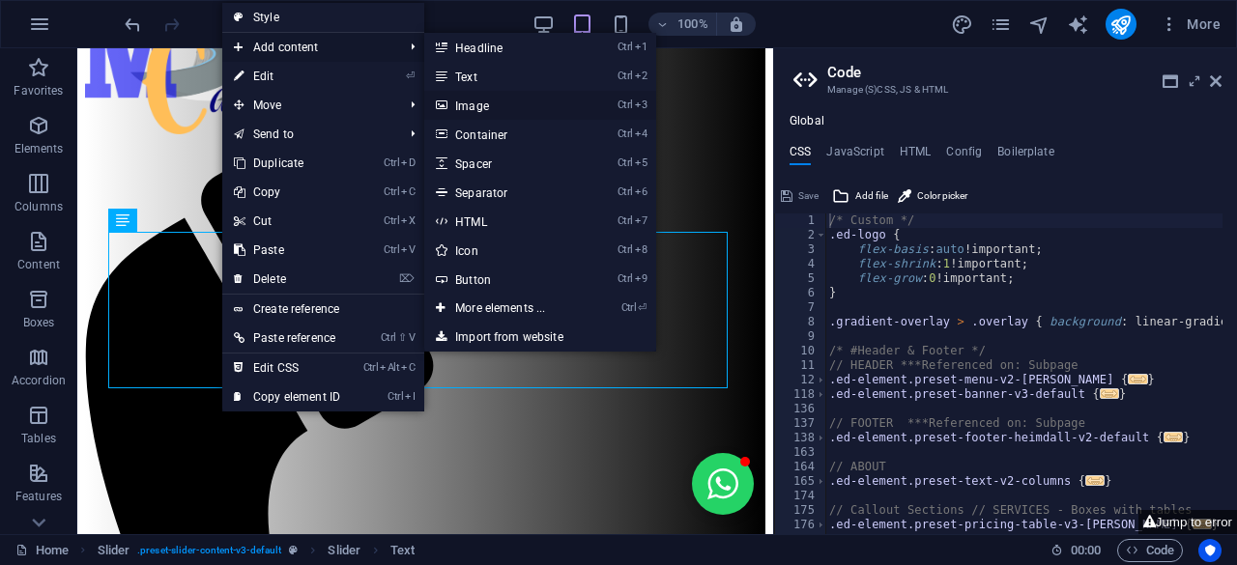
click at [468, 105] on link "Ctrl 3 Image" at bounding box center [503, 105] width 159 height 29
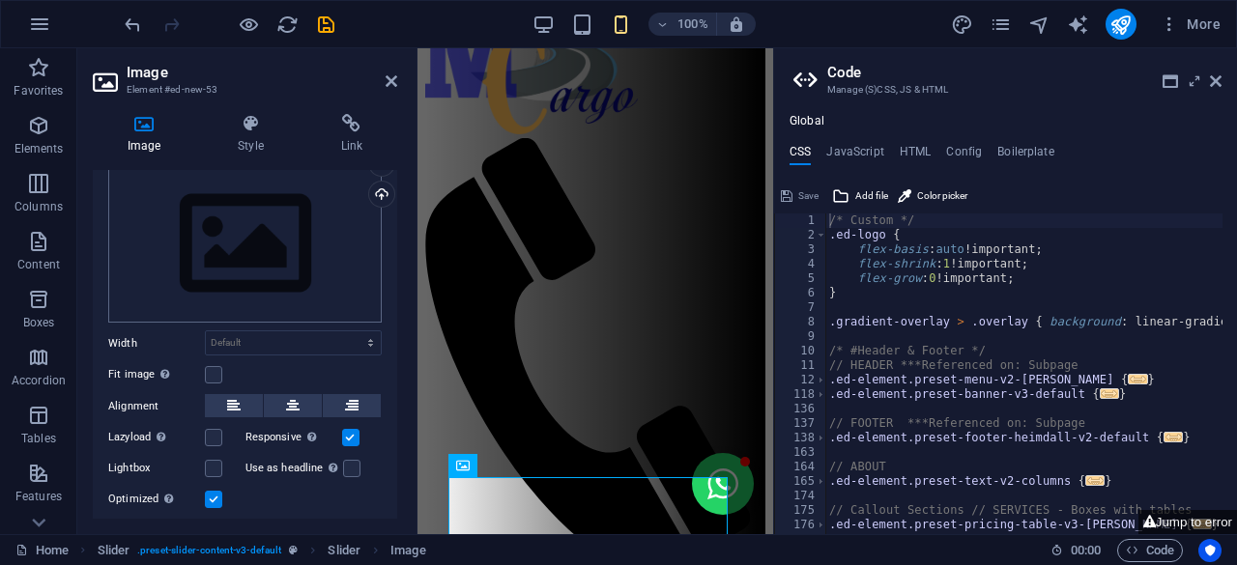
scroll to position [56, 0]
click at [339, 291] on div "Drag files here, click to choose files or select files from Files or our free s…" at bounding box center [245, 243] width 274 height 159
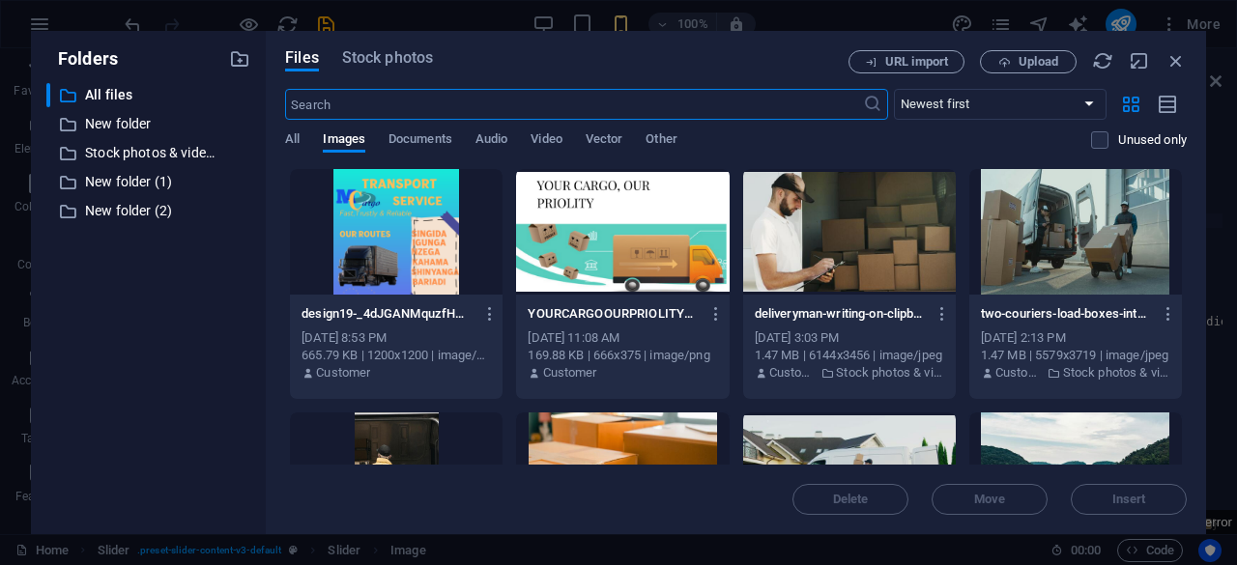
scroll to position [1518, 0]
click at [404, 264] on div at bounding box center [396, 232] width 213 height 126
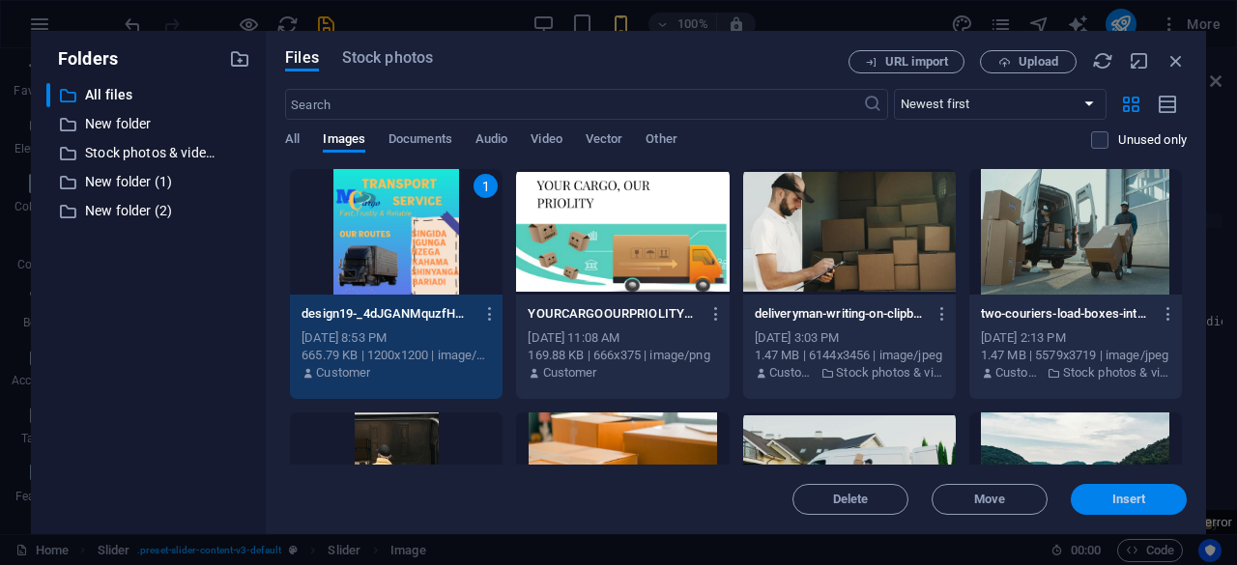
click at [1139, 503] on span "Insert" at bounding box center [1130, 500] width 34 height 12
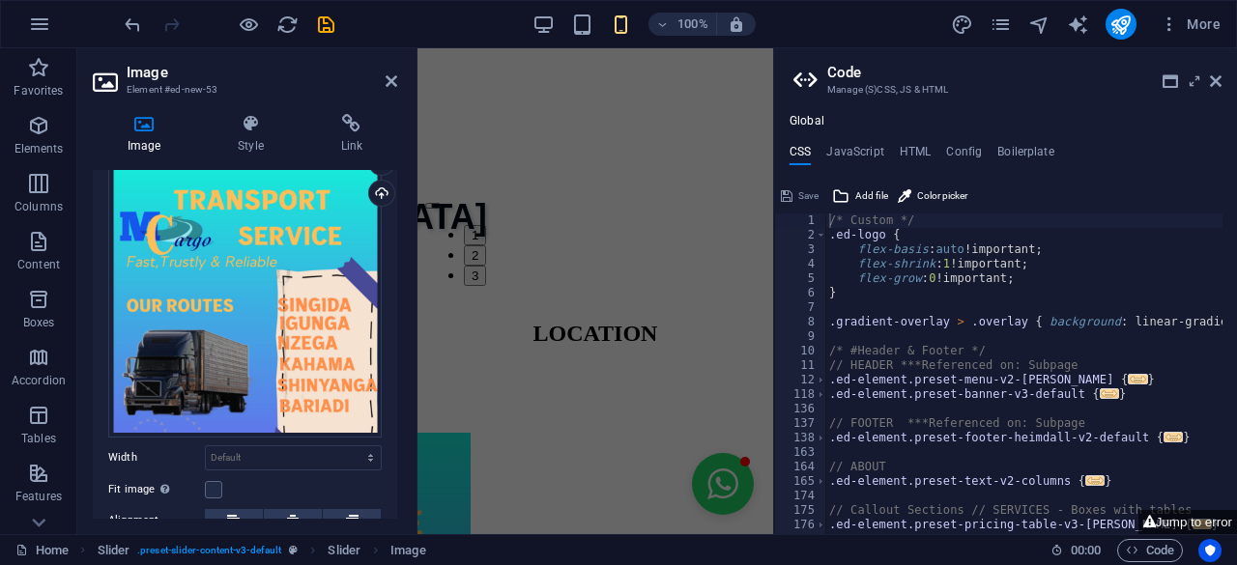
scroll to position [323, 0]
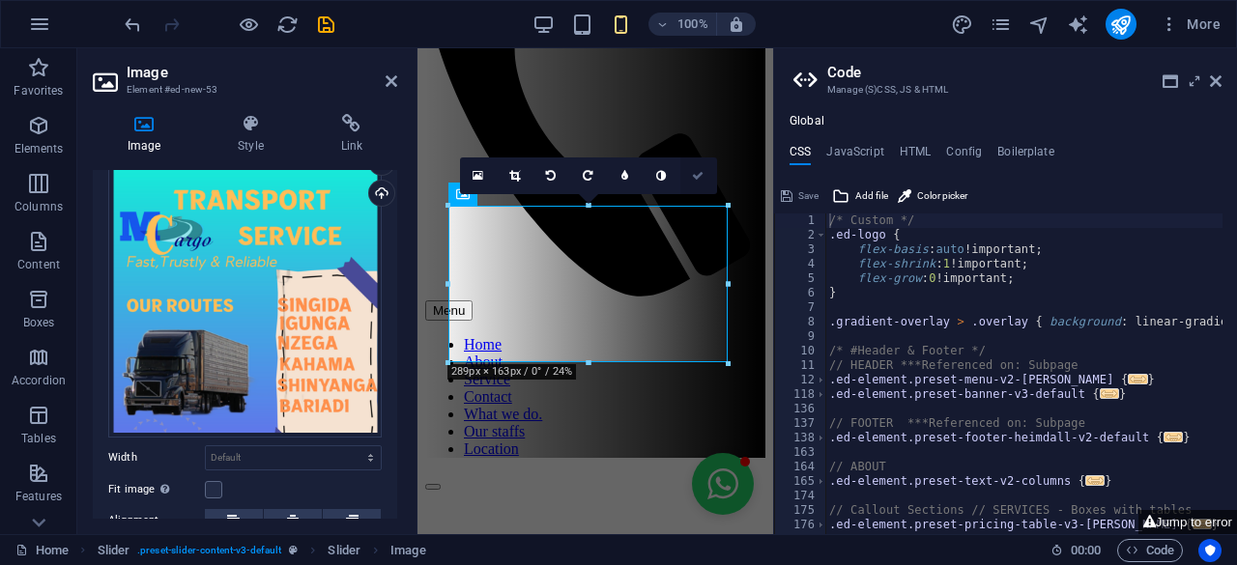
click at [692, 177] on icon at bounding box center [698, 176] width 12 height 12
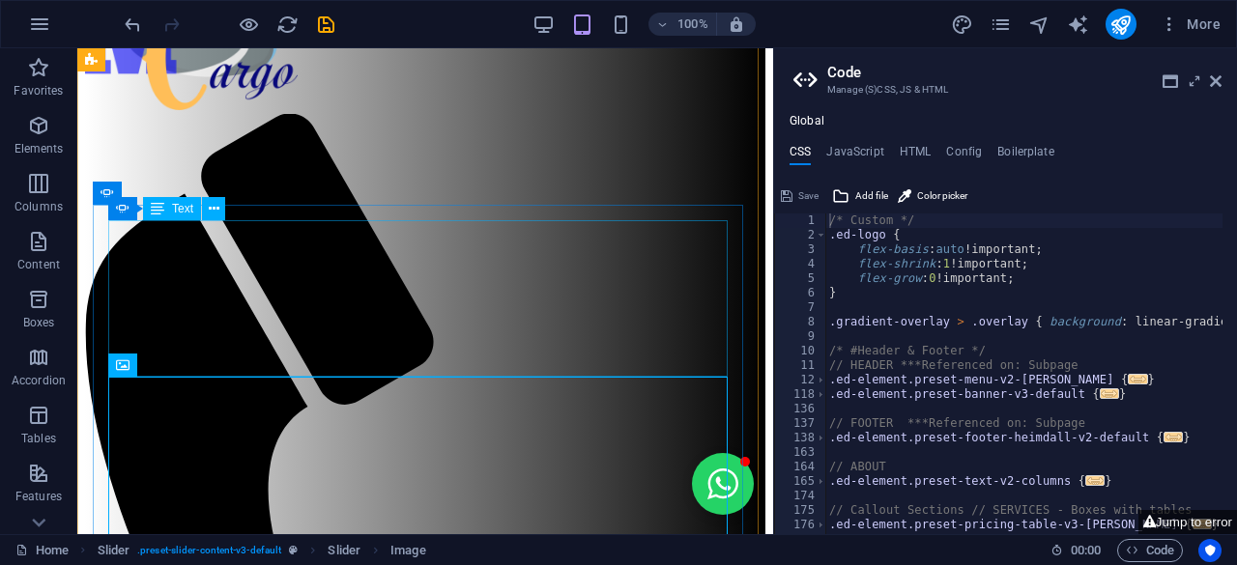
scroll to position [58, 0]
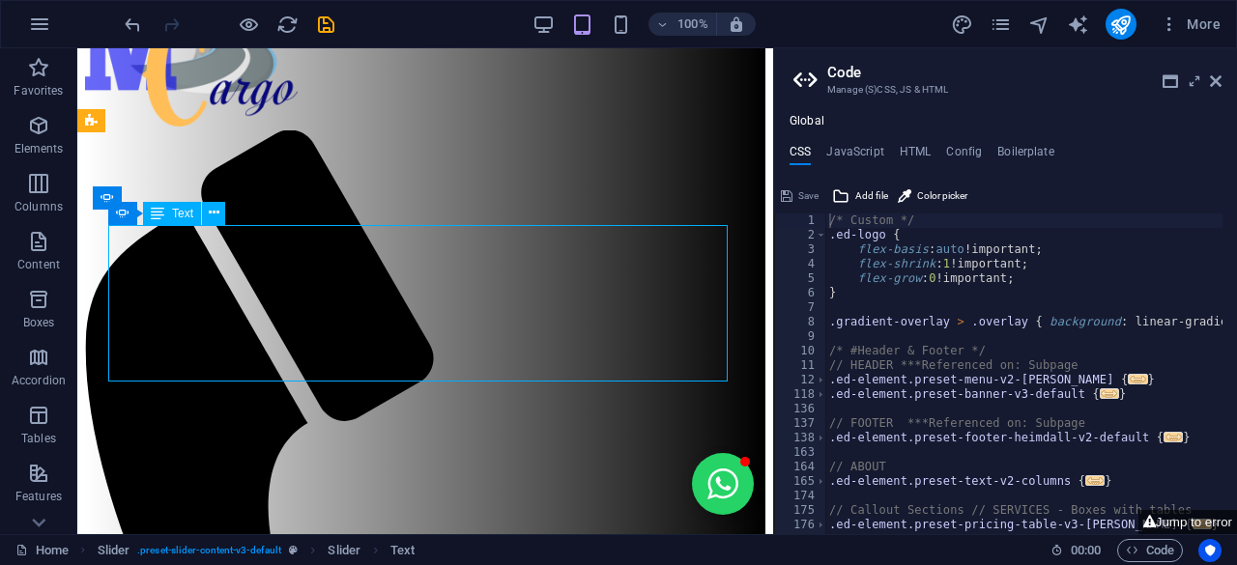
click at [211, 216] on icon at bounding box center [214, 213] width 11 height 20
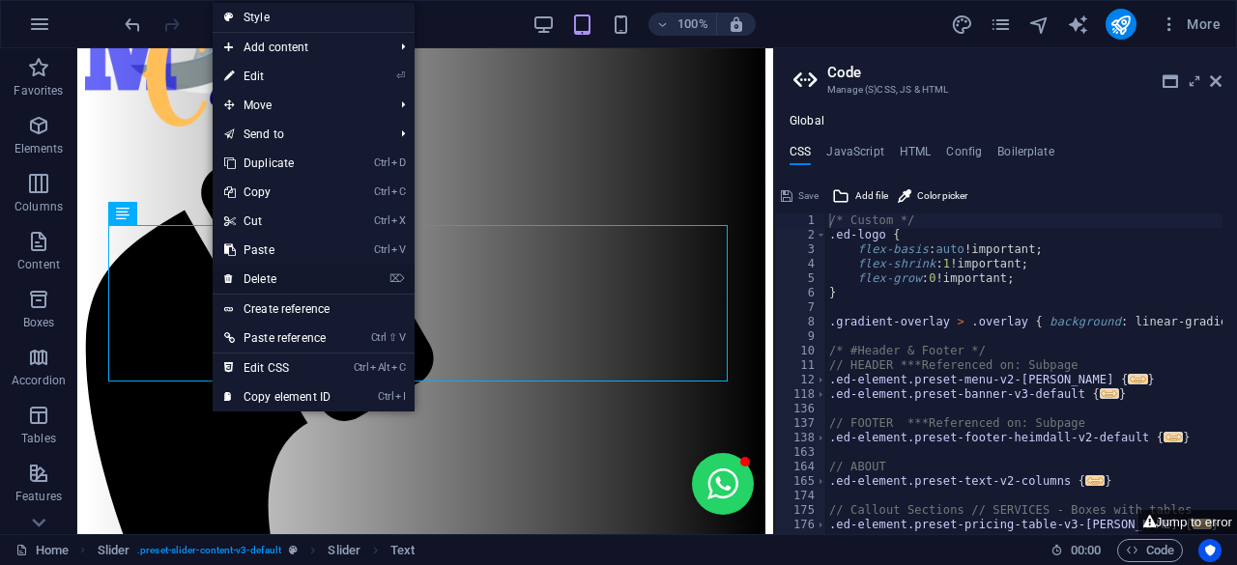
click at [267, 279] on link "⌦ Delete" at bounding box center [278, 279] width 130 height 29
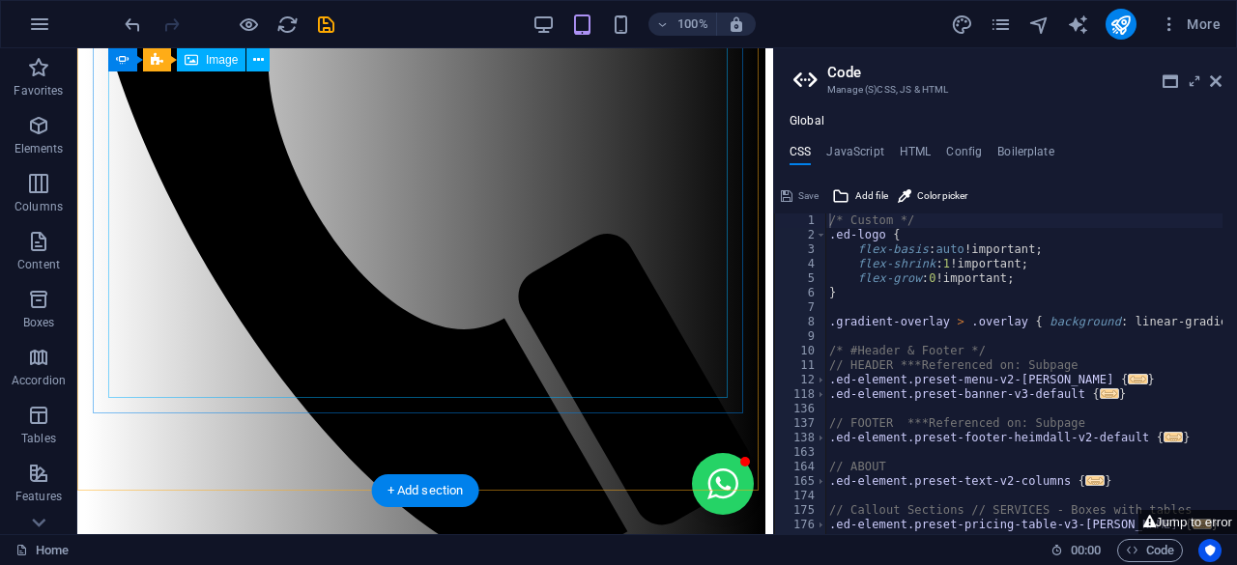
scroll to position [505, 0]
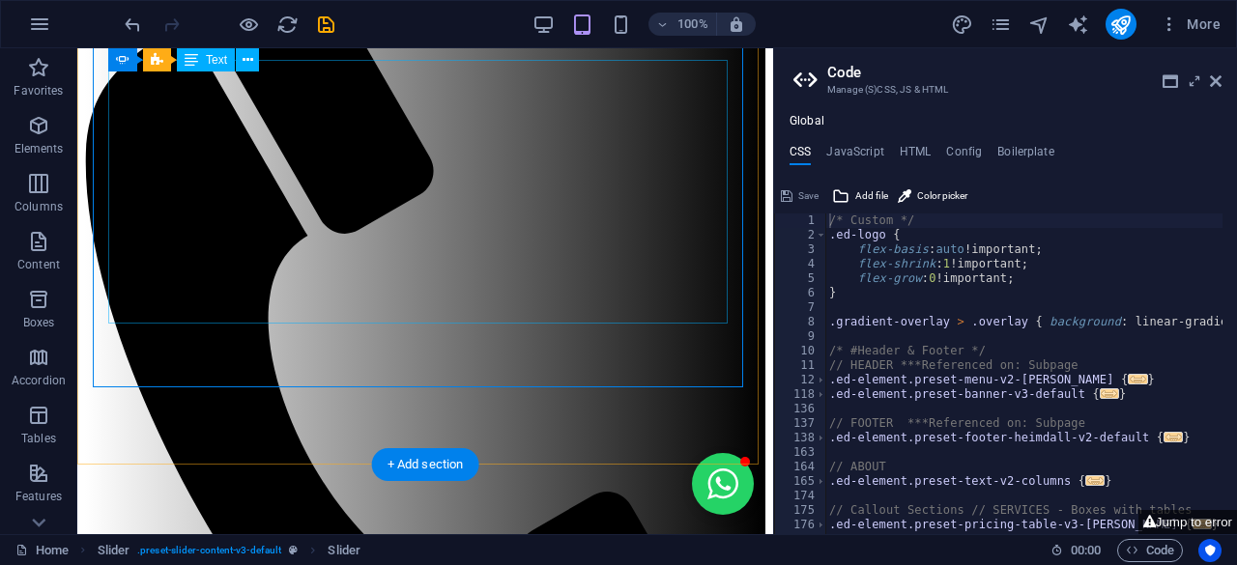
scroll to position [221, 0]
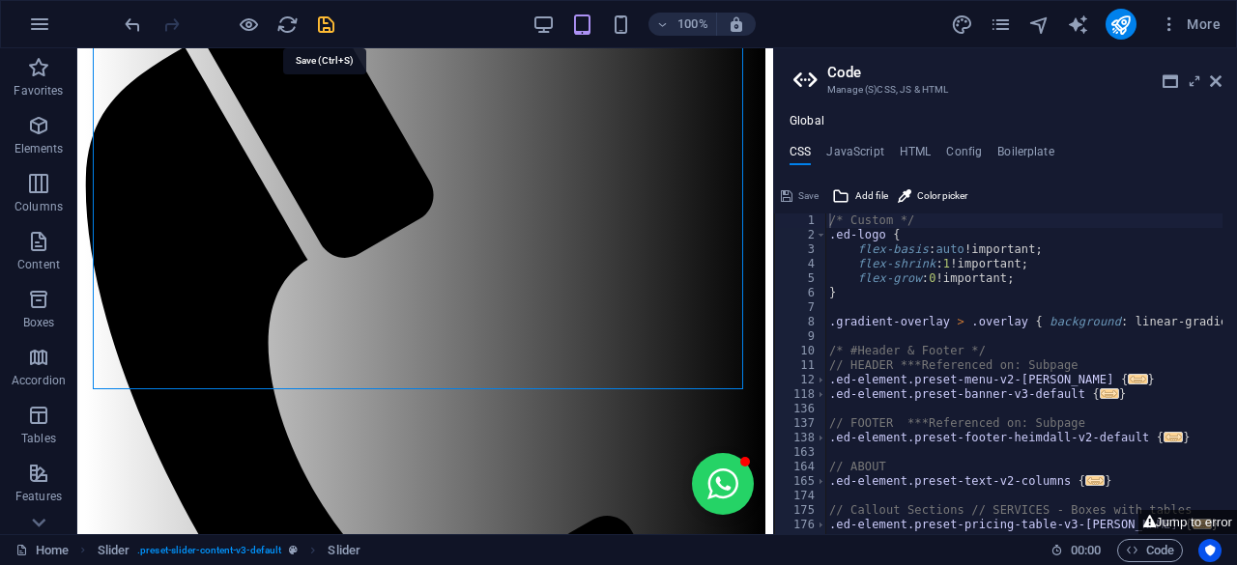
click at [321, 23] on icon "save" at bounding box center [326, 25] width 22 height 22
checkbox input "false"
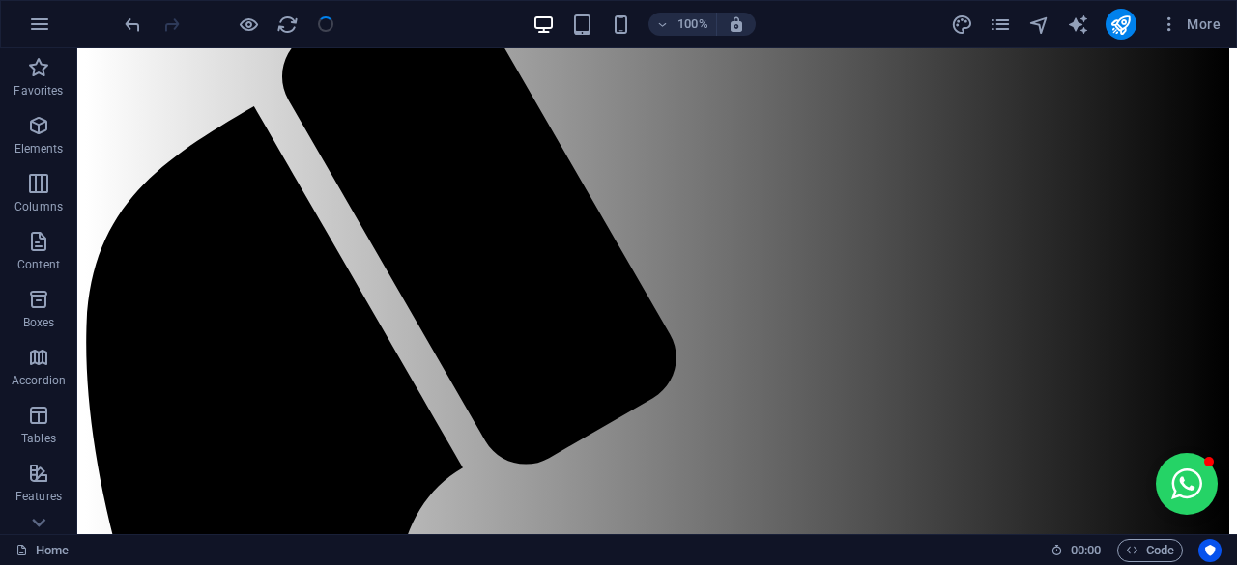
scroll to position [217, 0]
click at [1129, 17] on icon "publish" at bounding box center [1121, 25] width 22 height 22
